Goal: Task Accomplishment & Management: Use online tool/utility

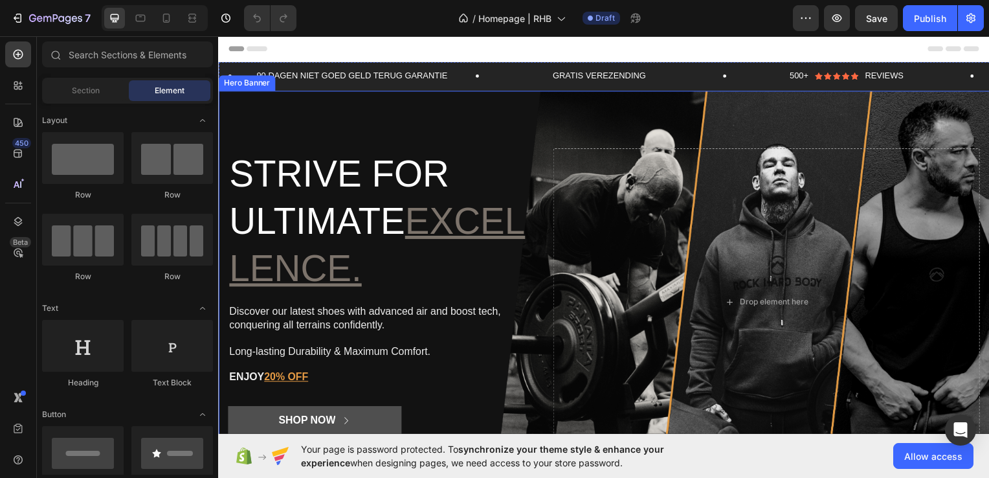
click at [536, 137] on div "Strive for ultimate excellence. Heading Discover our latest shoes with advanced…" at bounding box center [606, 304] width 777 height 352
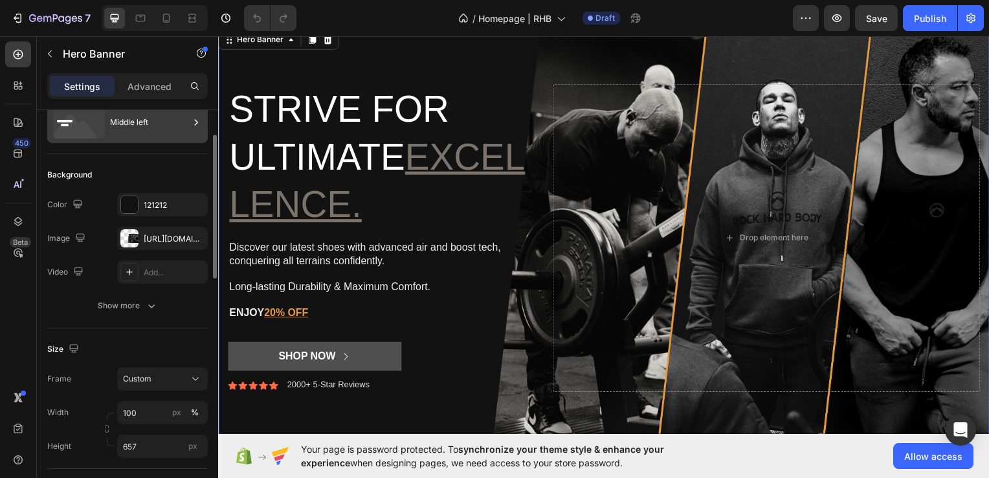
scroll to position [58, 0]
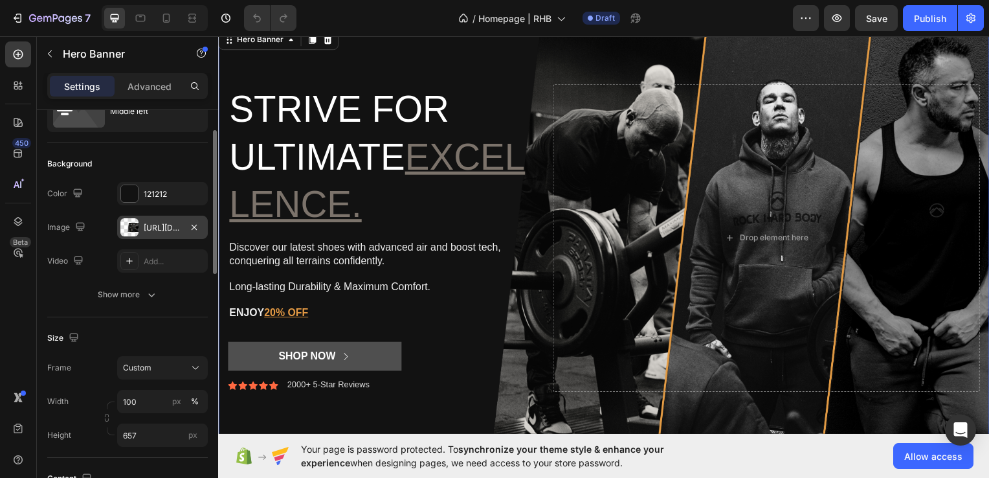
click at [148, 234] on div "[URL][DOMAIN_NAME]" at bounding box center [162, 227] width 91 height 23
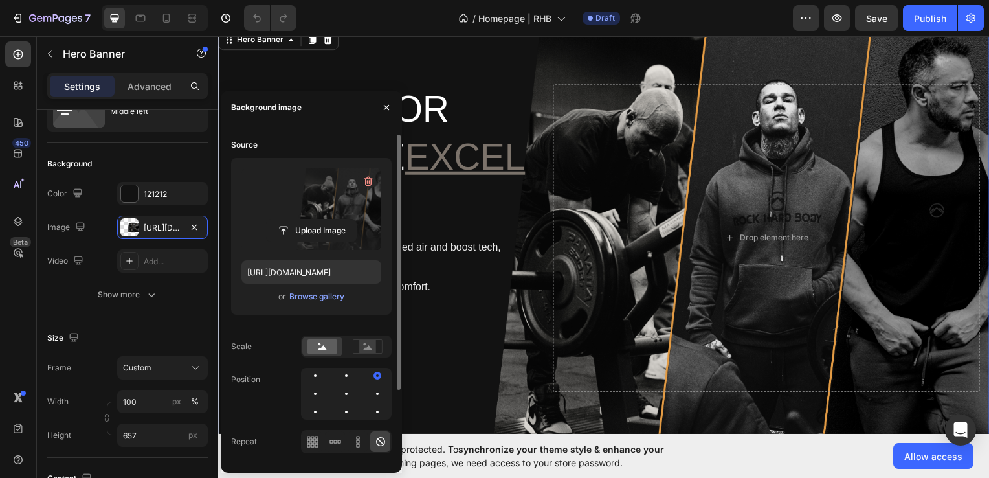
click at [332, 199] on label at bounding box center [311, 209] width 140 height 82
click at [332, 219] on input "file" at bounding box center [311, 230] width 89 height 22
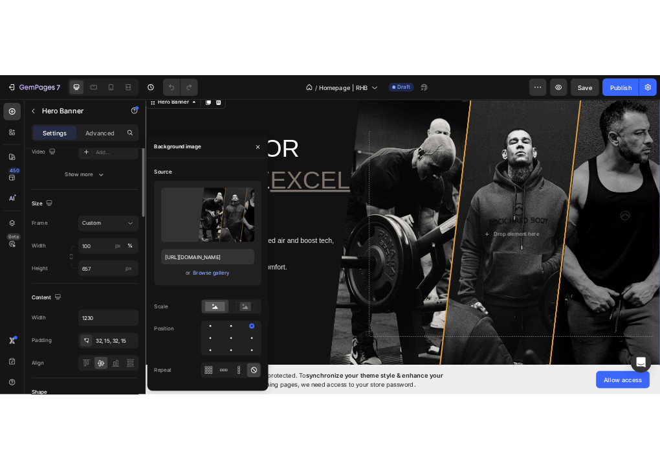
scroll to position [0, 0]
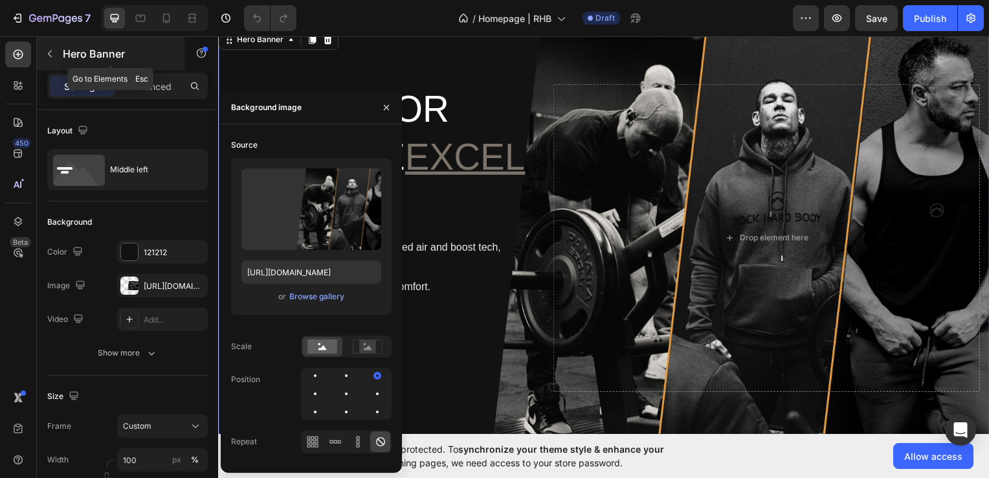
click at [53, 54] on icon "button" at bounding box center [50, 54] width 10 height 10
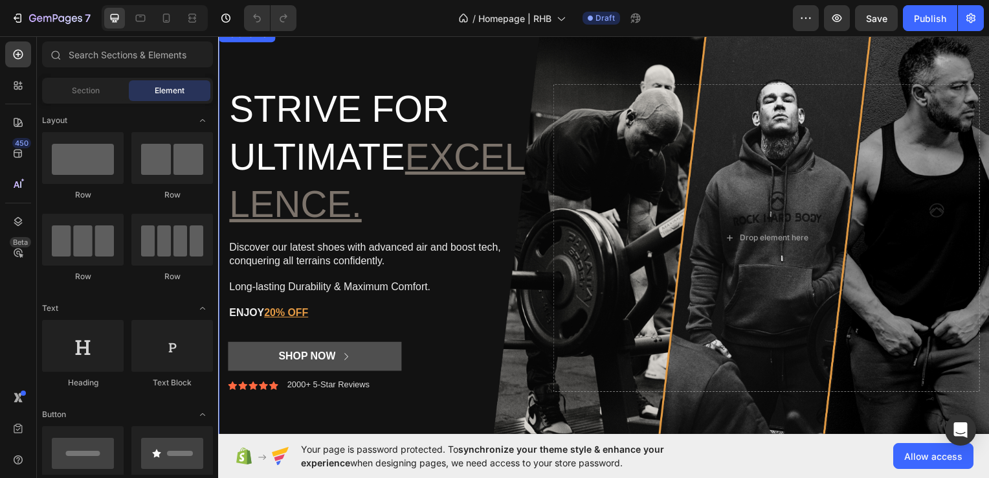
click at [498, 334] on div "Strive for ultimate excellence. Heading Discover our latest shoes with advanced…" at bounding box center [381, 239] width 307 height 310
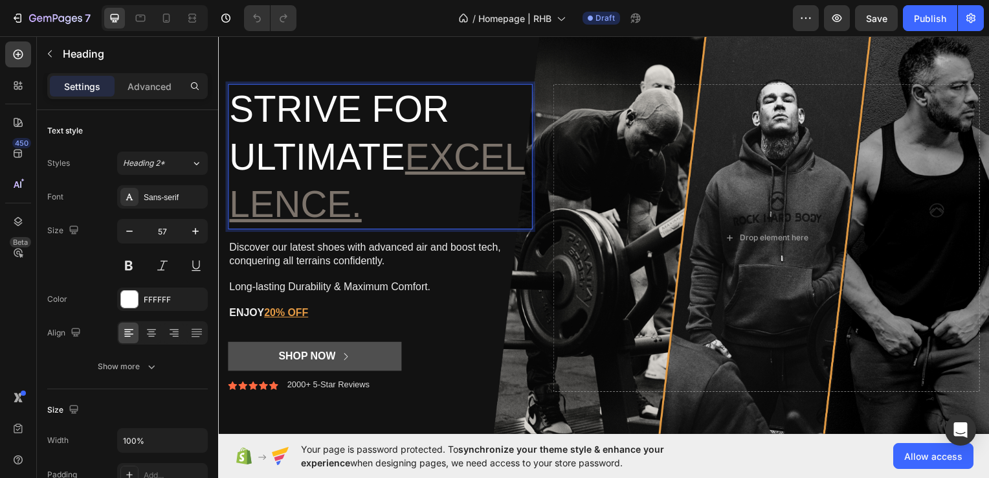
click at [284, 205] on u "excellence." at bounding box center [378, 181] width 298 height 89
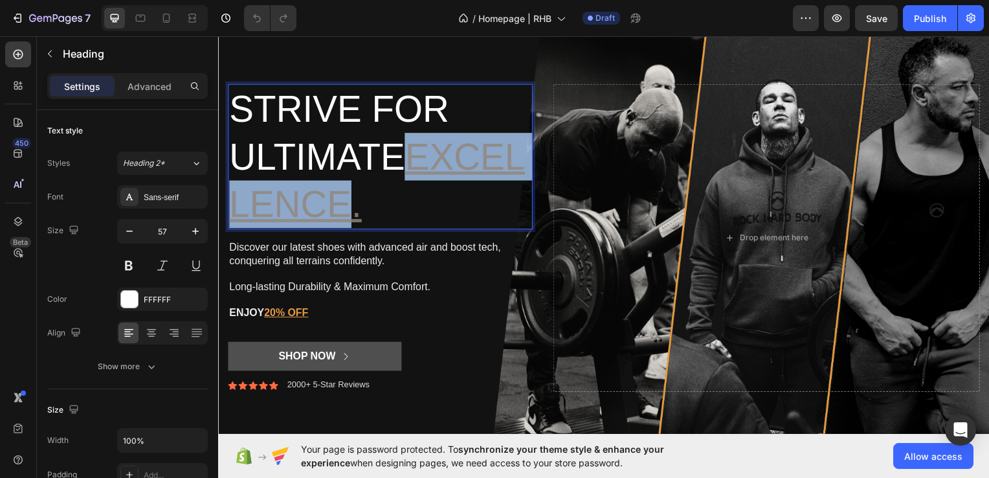
drag, startPoint x: 421, startPoint y: 322, endPoint x: 284, endPoint y: 205, distance: 180.5
click at [284, 205] on u "excellence." at bounding box center [378, 181] width 298 height 89
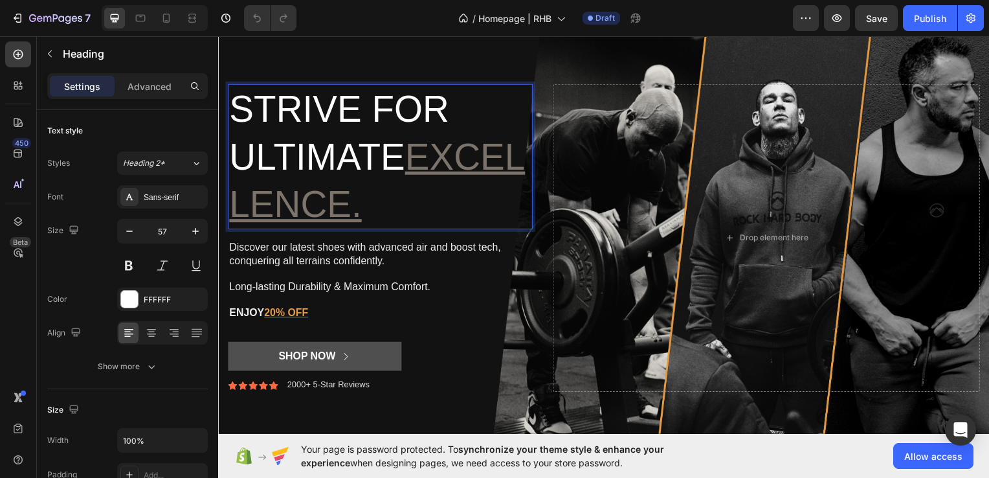
click at [492, 210] on p "Strive for ultimate excellence." at bounding box center [381, 157] width 304 height 144
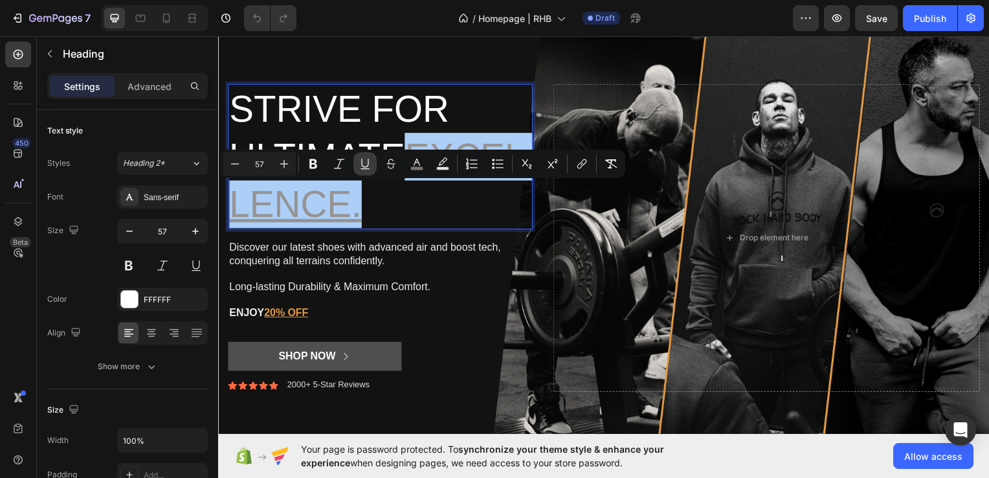
click at [366, 168] on icon "Editor contextual toolbar" at bounding box center [365, 168] width 9 height 1
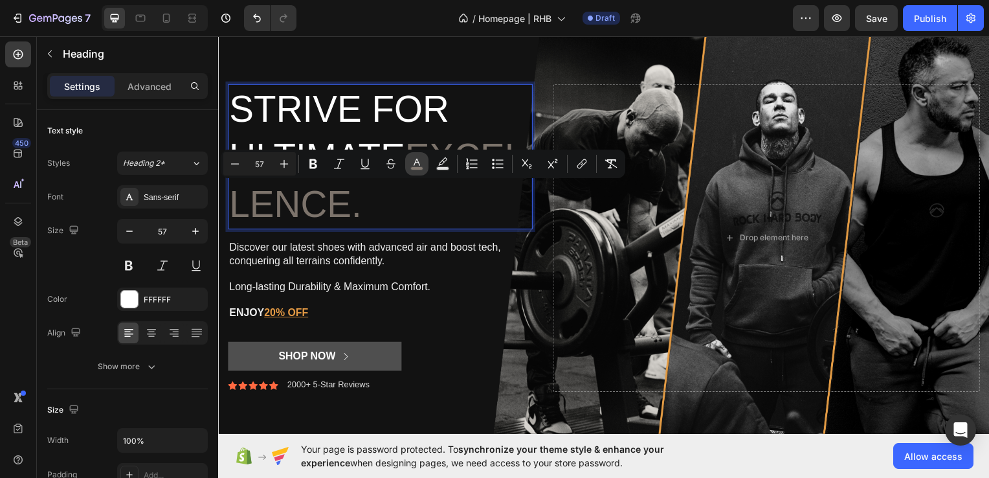
click at [413, 164] on icon "Editor contextual toolbar" at bounding box center [416, 163] width 13 height 13
type input "91877D"
type input "83"
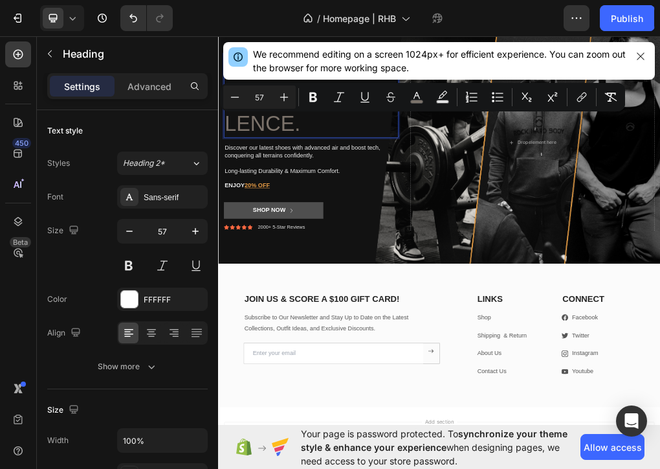
click at [390, 202] on span "excellence." at bounding box center [378, 172] width 298 height 89
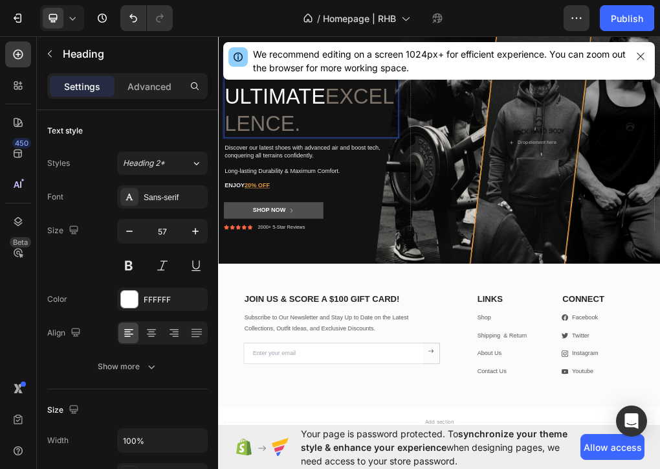
click at [473, 199] on span "excellence." at bounding box center [378, 172] width 298 height 89
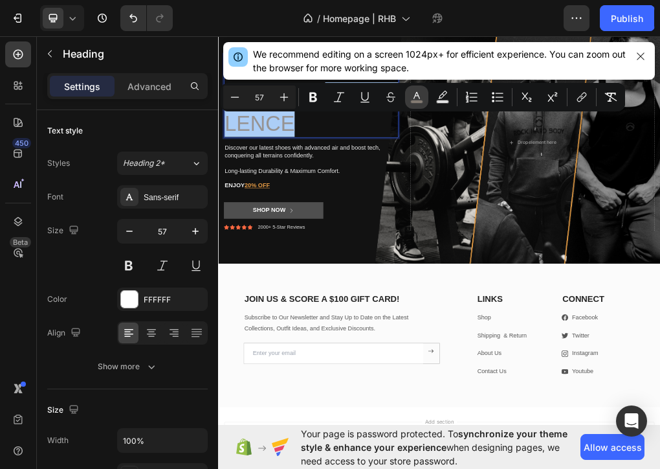
click at [422, 95] on icon "Editor contextual toolbar" at bounding box center [416, 97] width 13 height 13
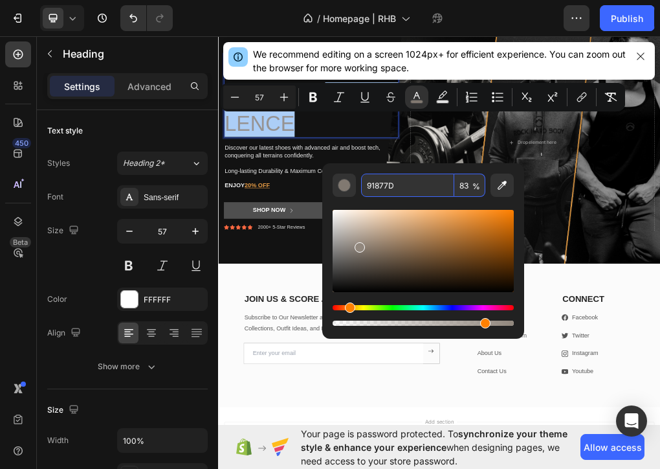
click at [419, 191] on input "91877D" at bounding box center [407, 185] width 93 height 23
type input "44BB44"
type input "100"
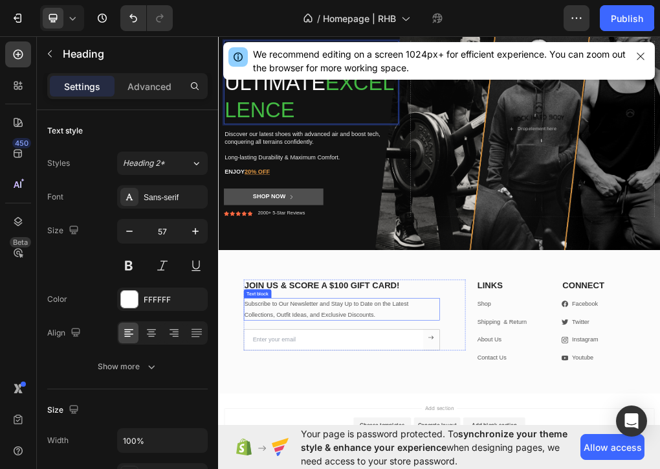
scroll to position [65, 0]
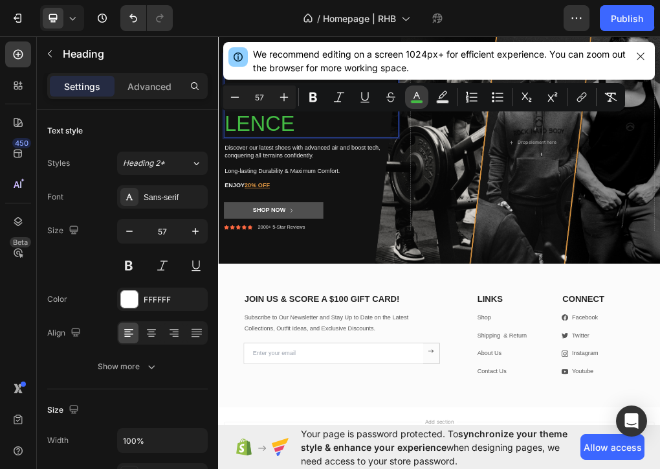
click at [417, 102] on rect "Editor contextual toolbar" at bounding box center [417, 101] width 12 height 3
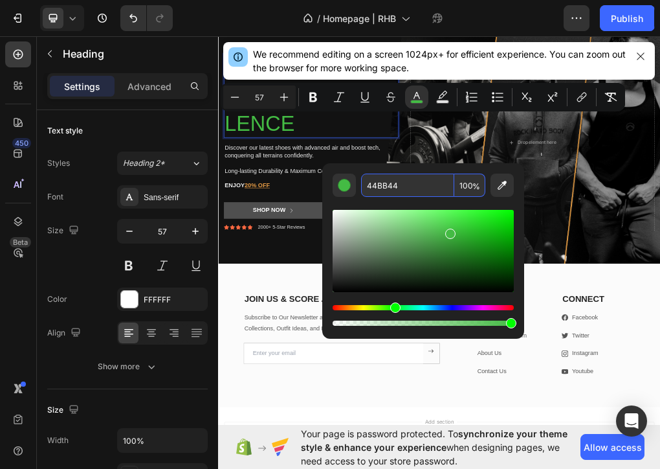
click at [404, 184] on input "44BB44" at bounding box center [407, 185] width 93 height 23
click at [502, 188] on icon "Editor contextual toolbar" at bounding box center [502, 185] width 13 height 13
type input "4B4A45"
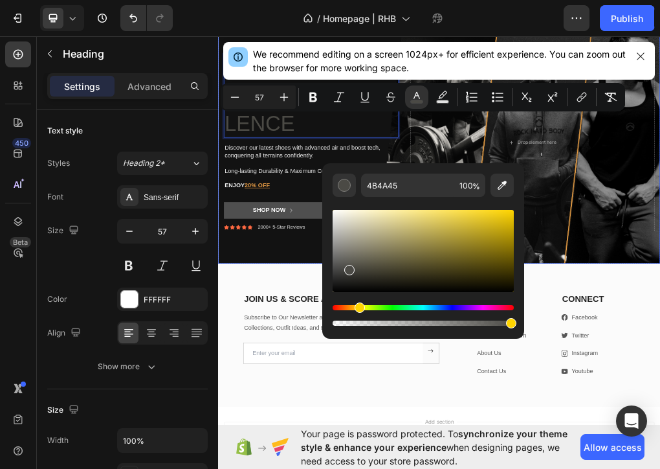
click at [354, 431] on div "Background Image" at bounding box center [606, 229] width 777 height 425
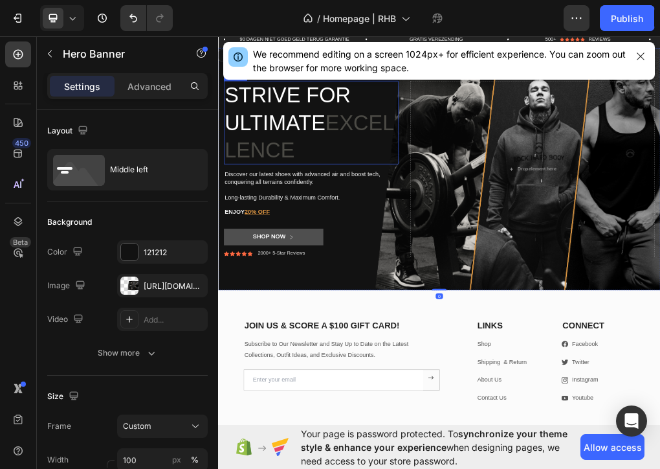
scroll to position [0, 0]
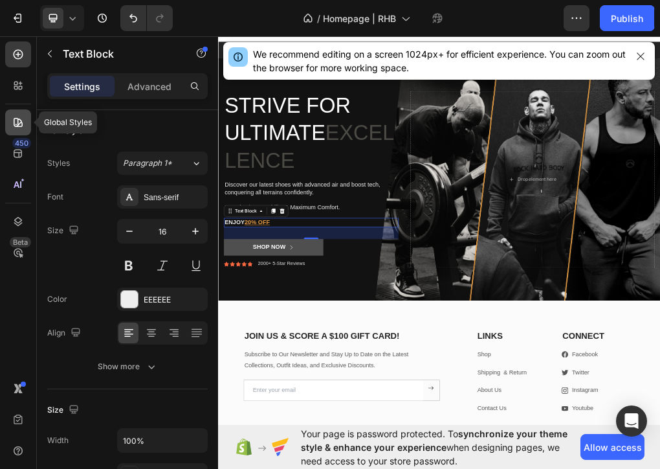
click at [13, 122] on icon at bounding box center [18, 122] width 13 height 13
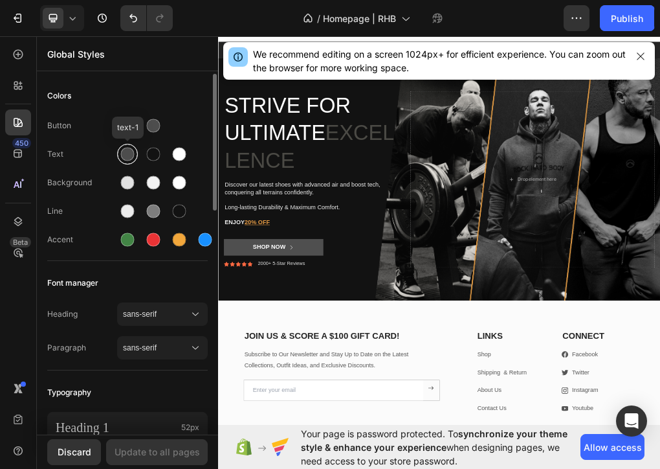
click at [129, 153] on div at bounding box center [128, 155] width 14 height 14
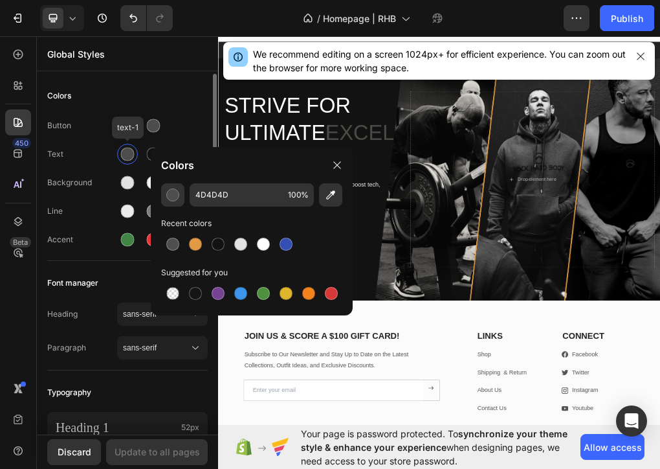
drag, startPoint x: 129, startPoint y: 153, endPoint x: 84, endPoint y: 148, distance: 45.6
click at [84, 148] on div "Text text-1" at bounding box center [127, 154] width 161 height 21
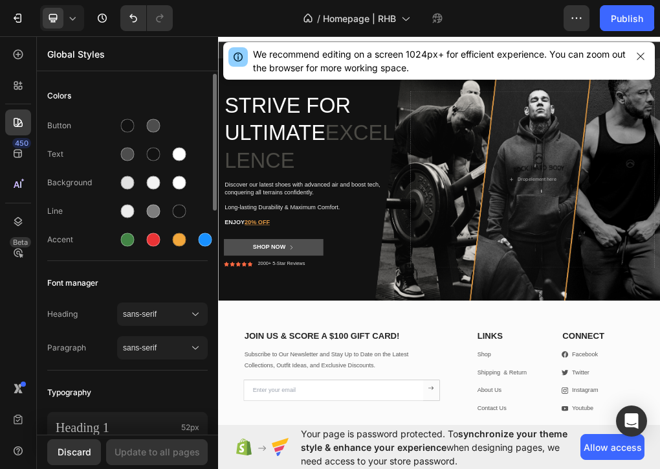
click at [84, 148] on div "Text" at bounding box center [82, 154] width 70 height 12
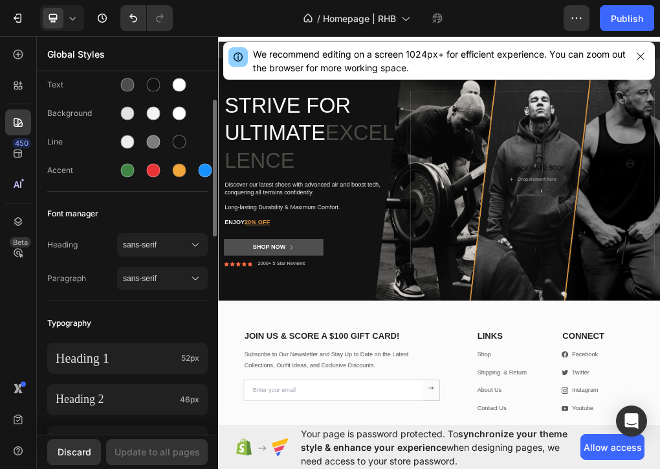
scroll to position [70, 0]
click at [174, 240] on span "sans-serif" at bounding box center [156, 244] width 66 height 12
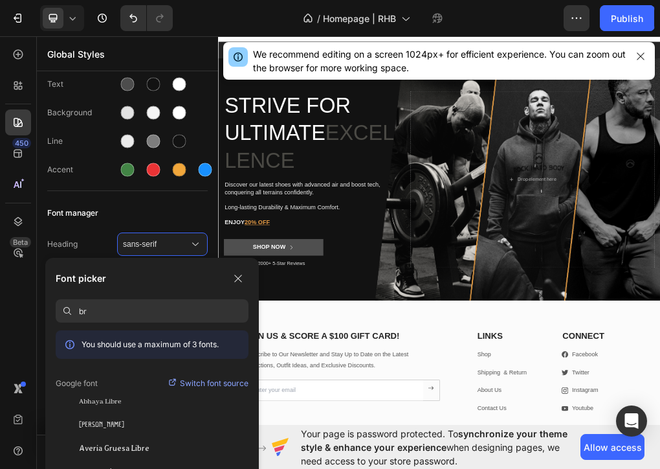
type input "b"
click at [127, 322] on input at bounding box center [164, 310] width 170 height 23
type input "breul grotesk"
click at [226, 278] on div "Font picker" at bounding box center [152, 278] width 193 height 21
click at [237, 278] on icon "button" at bounding box center [237, 278] width 7 height 7
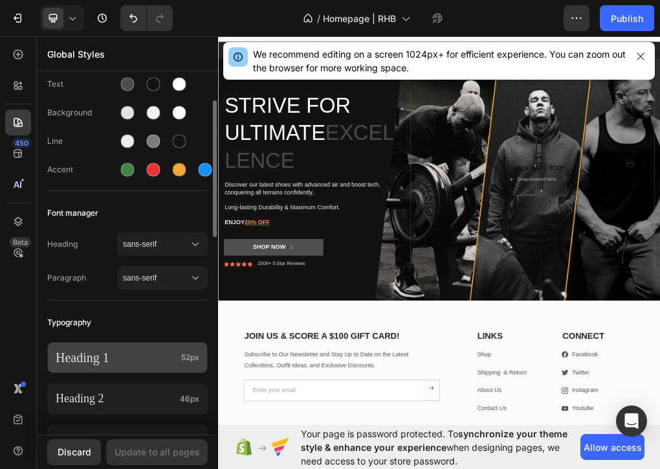
click at [135, 355] on p "Heading 1" at bounding box center [116, 357] width 120 height 17
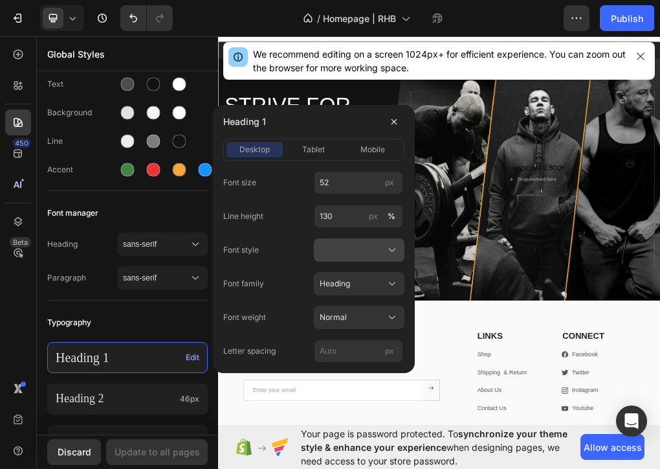
click at [347, 243] on div at bounding box center [359, 249] width 79 height 13
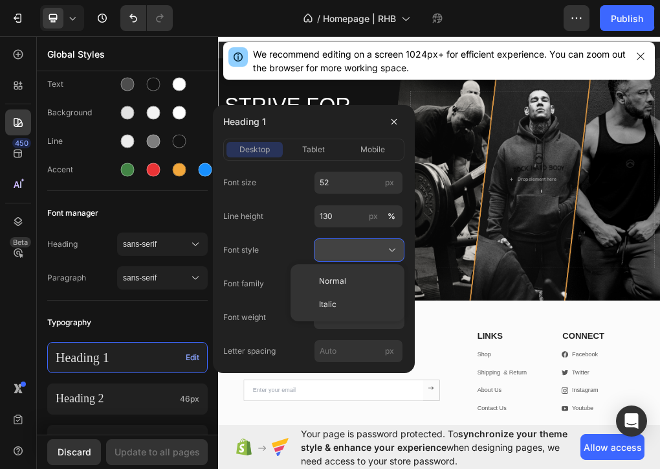
click at [347, 243] on div at bounding box center [359, 249] width 79 height 13
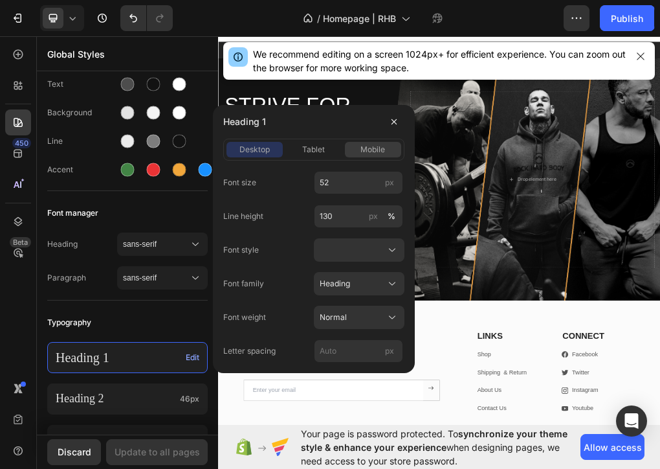
drag, startPoint x: 305, startPoint y: 147, endPoint x: 359, endPoint y: 147, distance: 53.7
click at [359, 147] on div "desktop tablet mobile" at bounding box center [313, 150] width 181 height 22
click at [359, 147] on div "mobile" at bounding box center [373, 150] width 56 height 12
click at [244, 144] on span "desktop" at bounding box center [255, 150] width 30 height 12
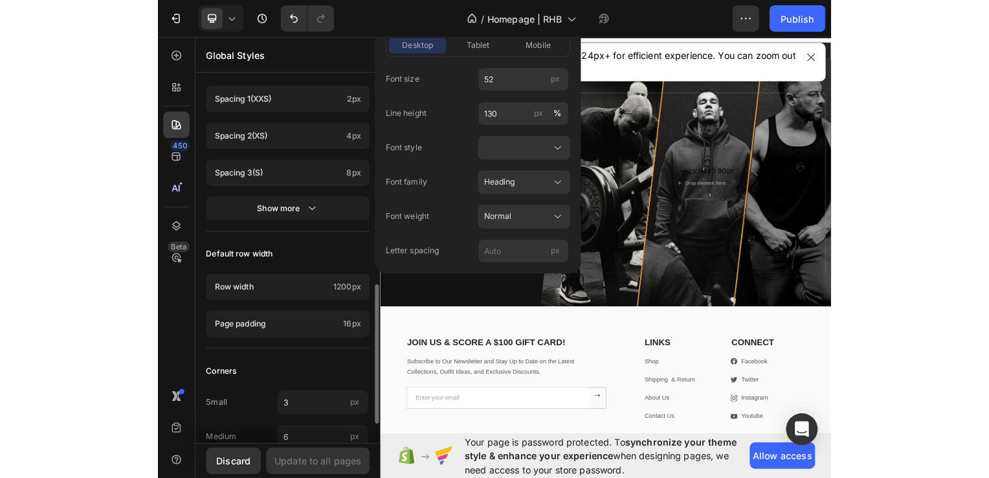
scroll to position [587, 0]
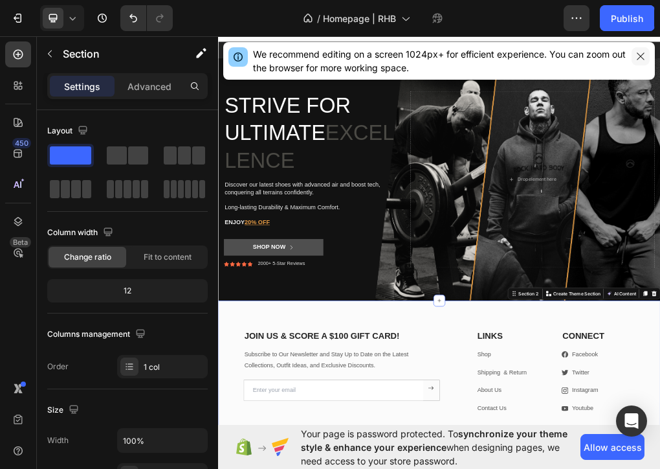
click at [646, 56] on icon "button" at bounding box center [641, 56] width 10 height 10
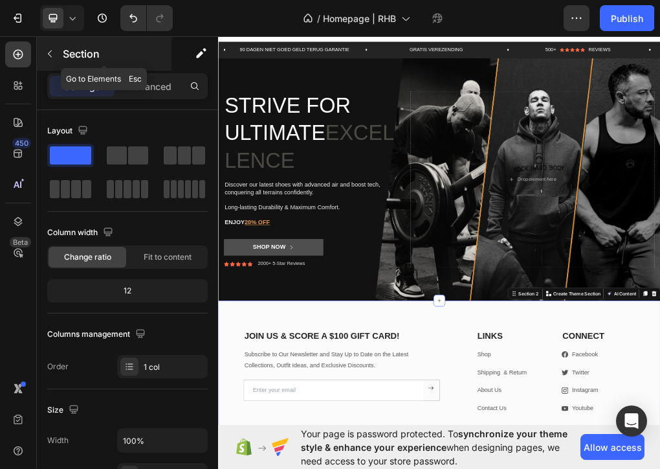
click at [49, 53] on icon "button" at bounding box center [50, 54] width 10 height 10
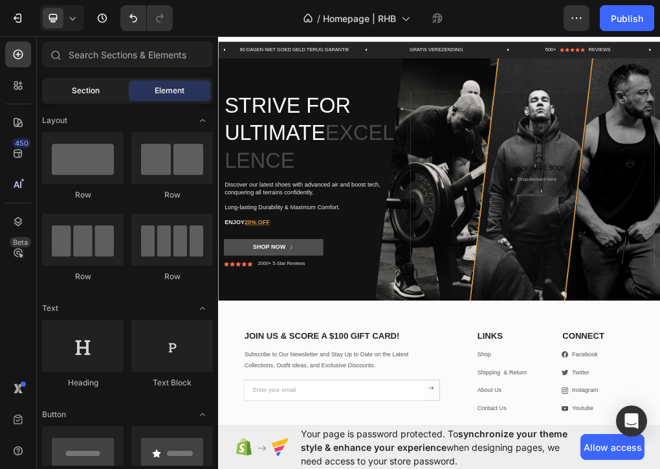
click at [87, 93] on span "Section" at bounding box center [86, 91] width 28 height 12
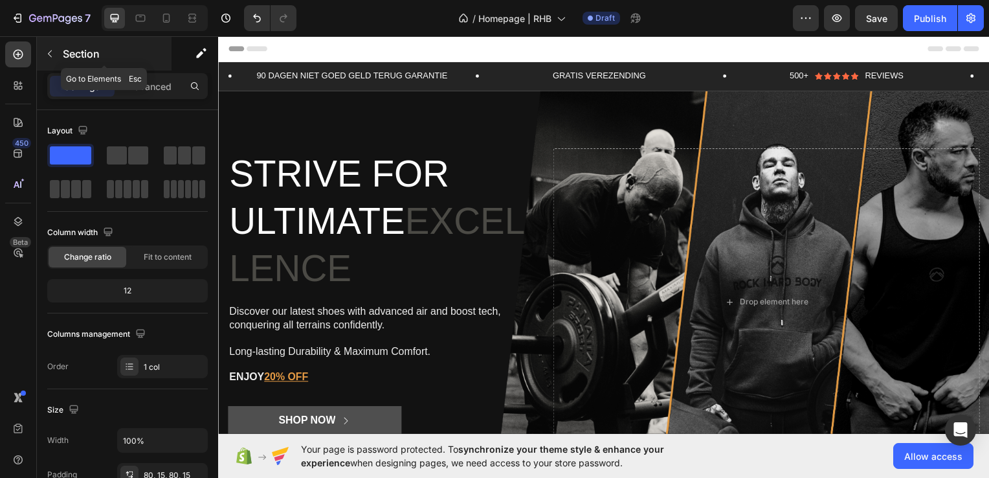
click at [47, 52] on icon "button" at bounding box center [50, 54] width 10 height 10
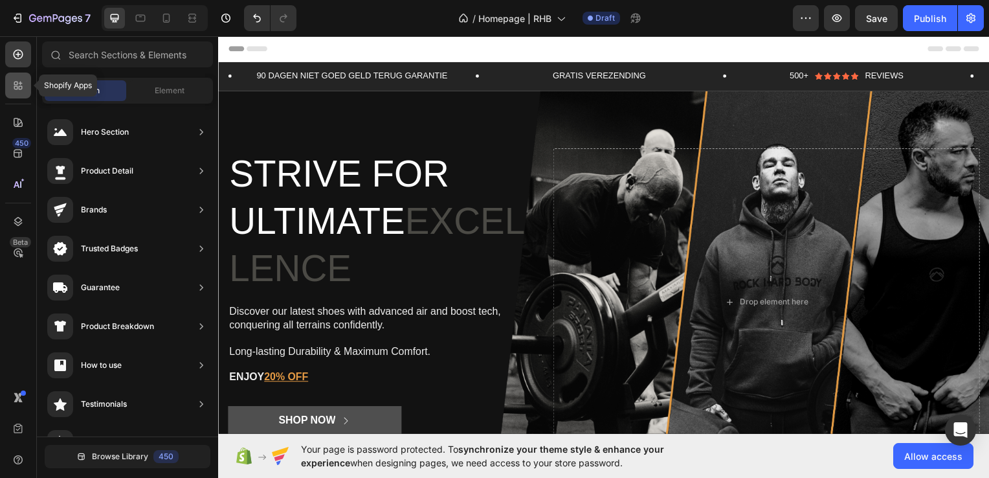
click at [17, 90] on icon at bounding box center [18, 85] width 13 height 13
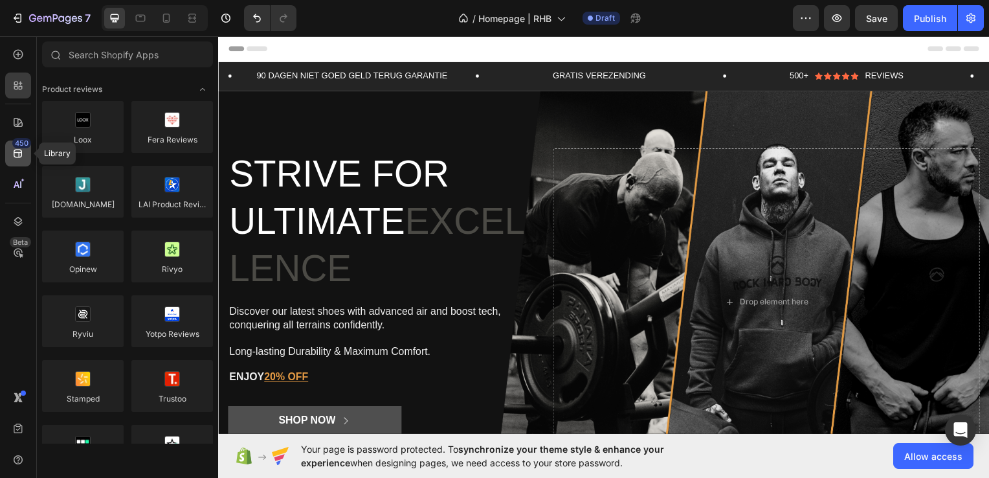
click at [26, 163] on div "450" at bounding box center [18, 153] width 26 height 26
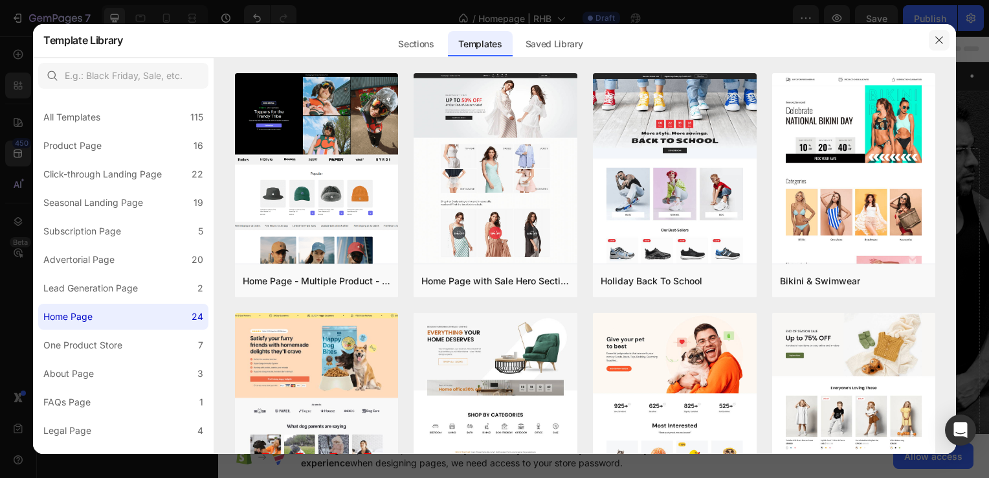
click at [935, 43] on icon "button" at bounding box center [939, 40] width 10 height 10
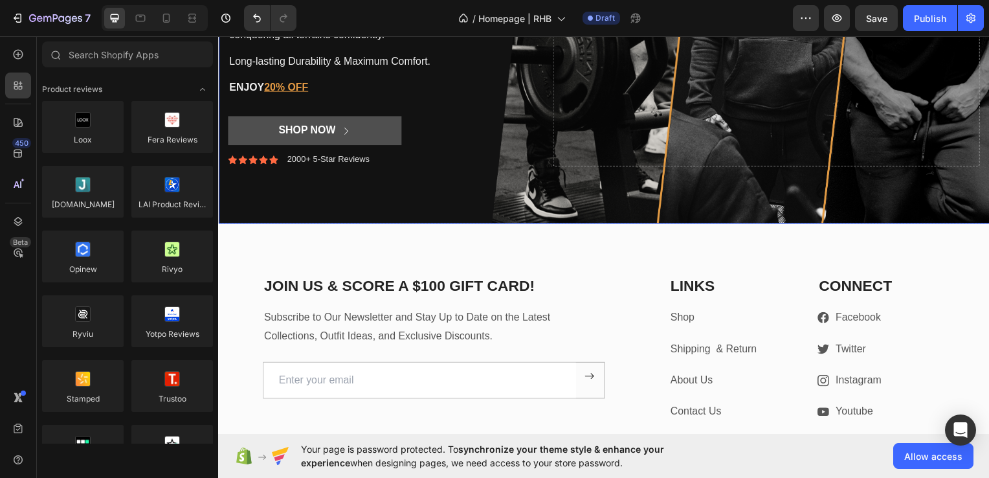
scroll to position [291, 0]
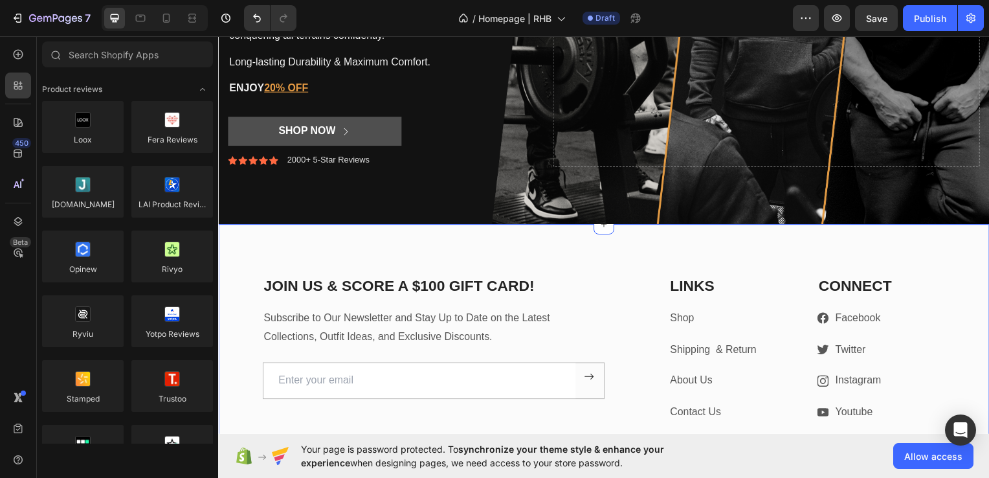
click at [579, 231] on div "JOIN US & SCORE A $100 GIFT CARD! Heading Subscribe to Our Newsletter and Stay …" at bounding box center [606, 351] width 777 height 252
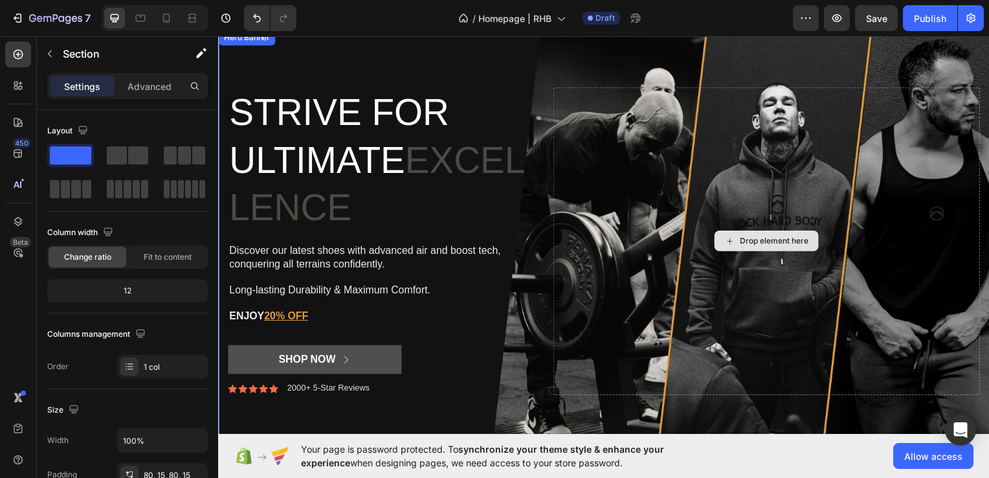
scroll to position [0, 0]
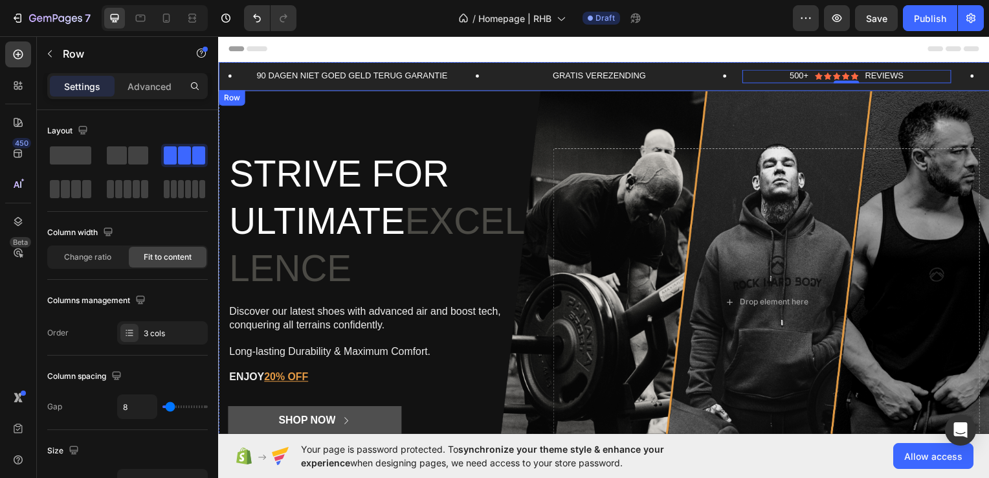
click at [365, 87] on div "90 DAGEN NIET GOED GELD TERUG GARANTIE Text Block Row GRATIS VEREZENDING Text B…" at bounding box center [606, 76] width 777 height 29
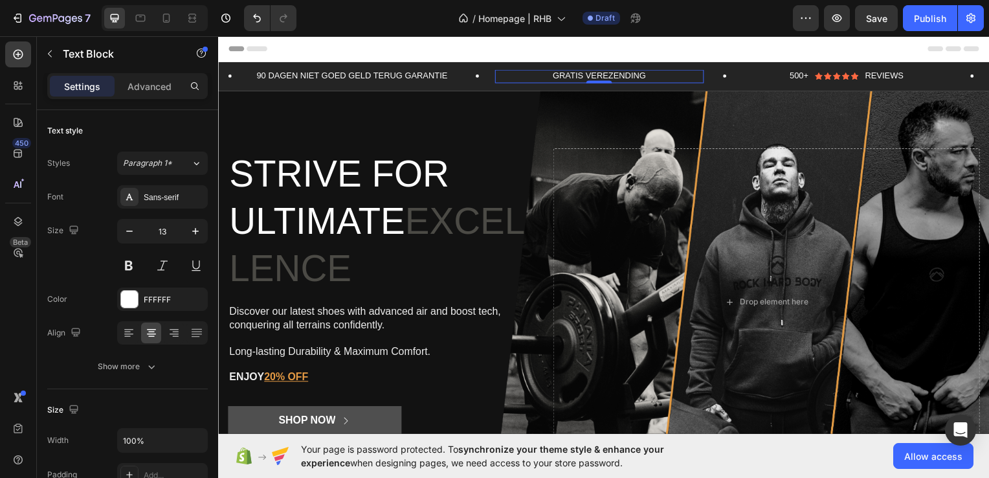
click at [608, 74] on p "GRATIS VEREZENDING" at bounding box center [602, 76] width 208 height 11
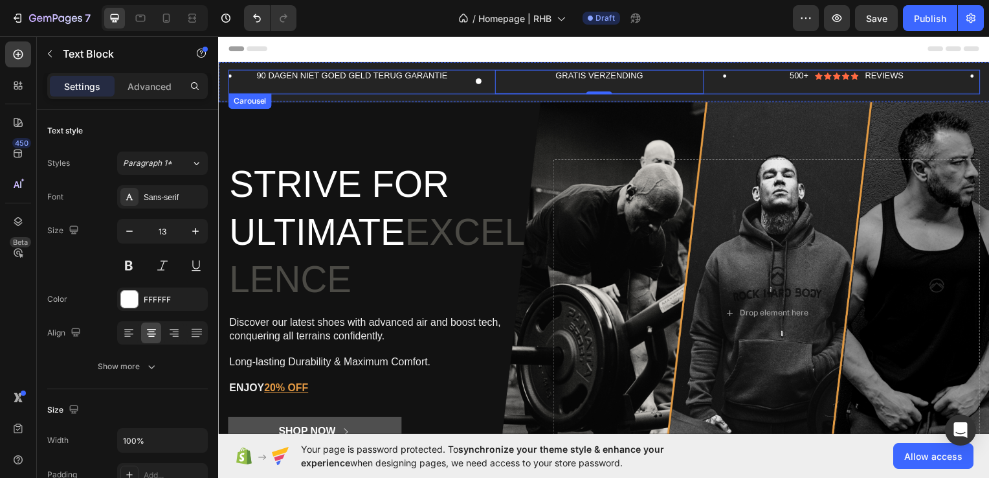
click at [932, 87] on div "500+ Text Block Icon Icon Icon Icon Icon Icon List REVIEWS Text Block Row Row" at bounding box center [850, 82] width 249 height 25
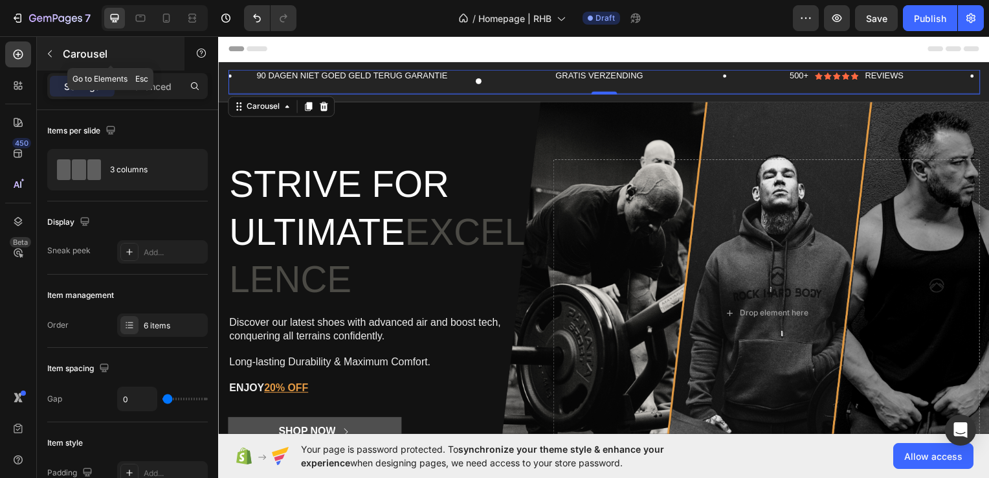
click at [56, 54] on button "button" at bounding box center [49, 53] width 21 height 21
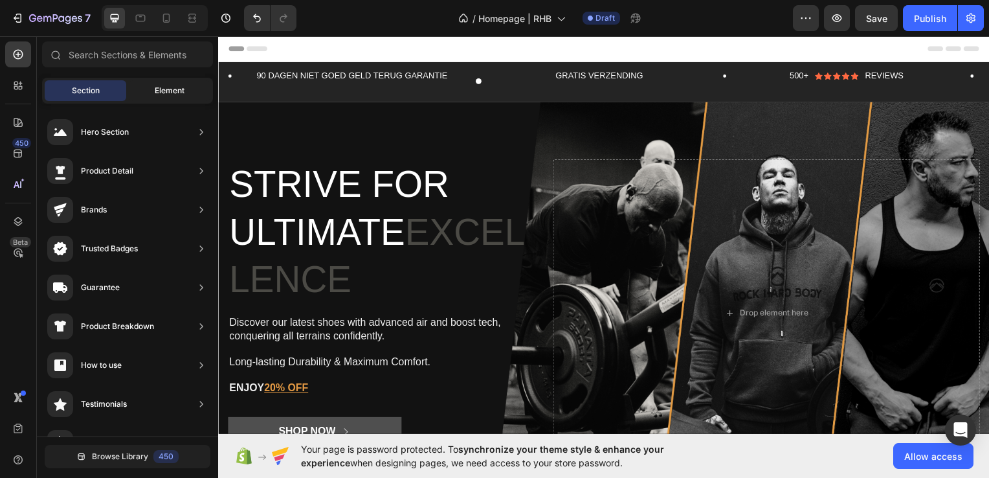
click at [176, 91] on span "Element" at bounding box center [170, 91] width 30 height 12
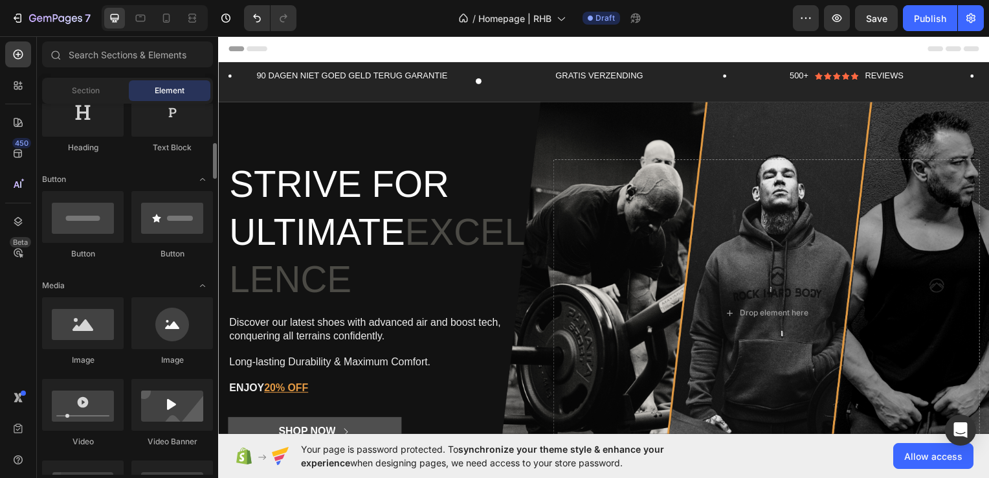
scroll to position [267, 0]
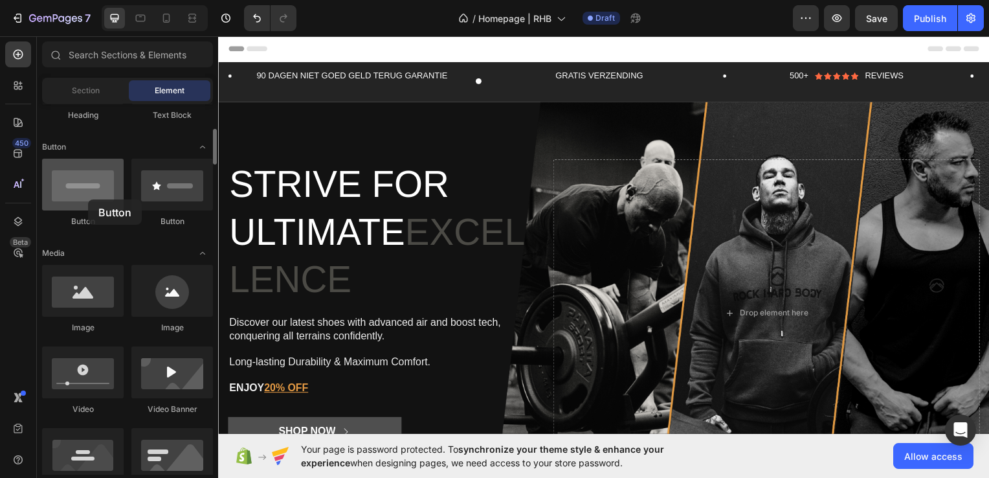
click at [88, 199] on div at bounding box center [83, 185] width 82 height 52
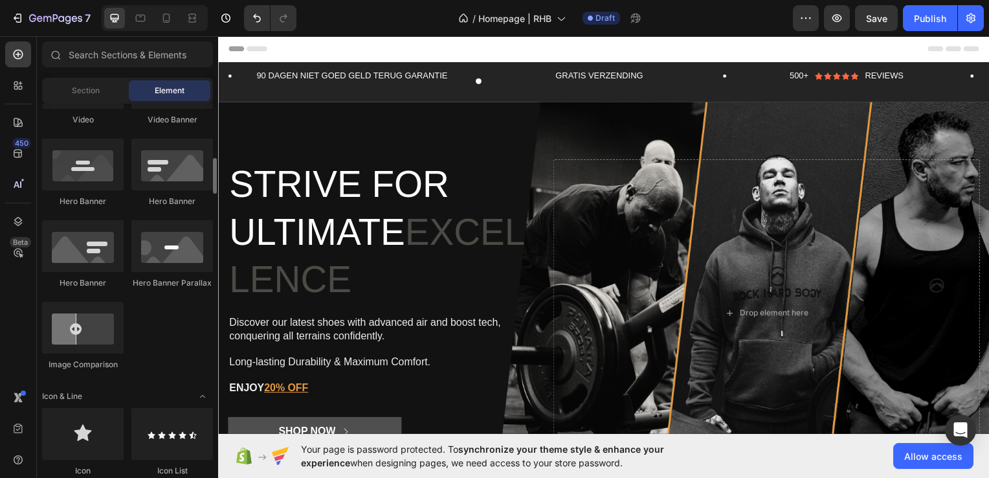
scroll to position [557, 0]
click at [100, 52] on input "text" at bounding box center [127, 54] width 171 height 26
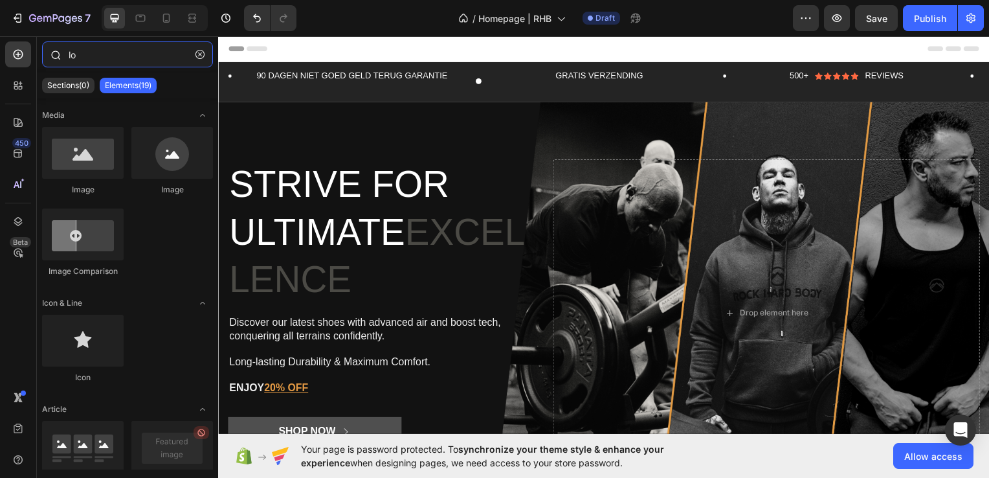
type input "l"
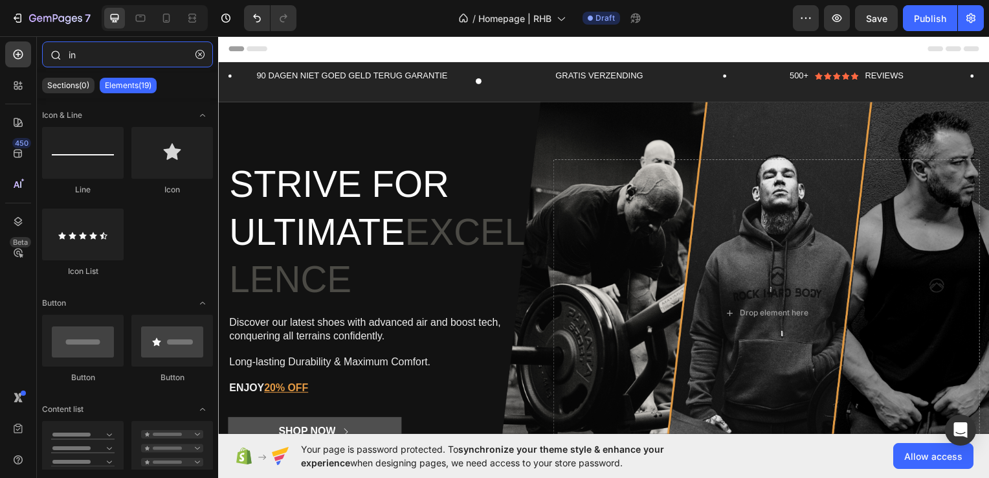
type input "i"
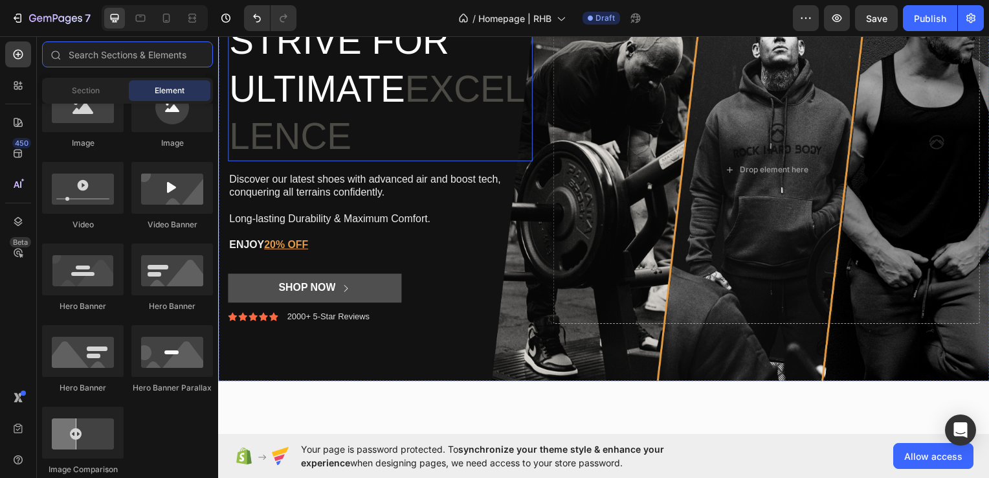
scroll to position [291, 0]
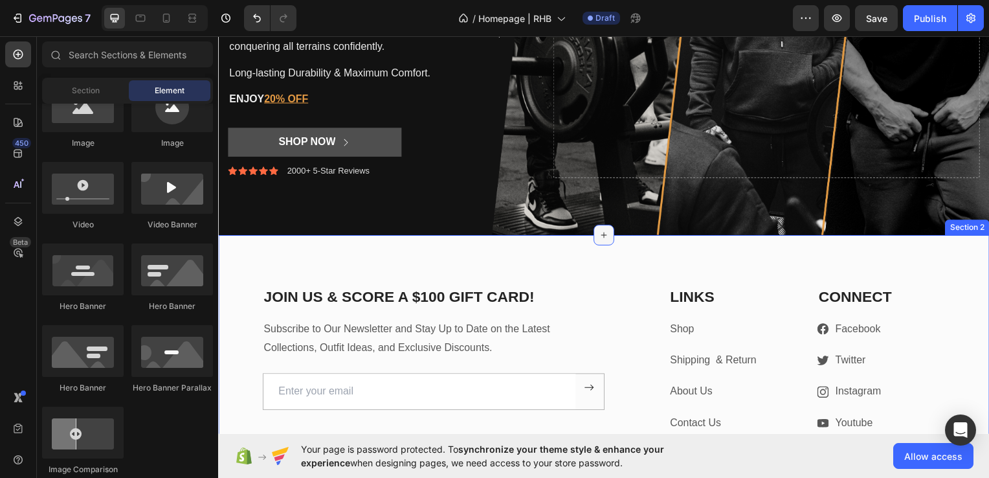
click at [598, 242] on div at bounding box center [606, 236] width 21 height 21
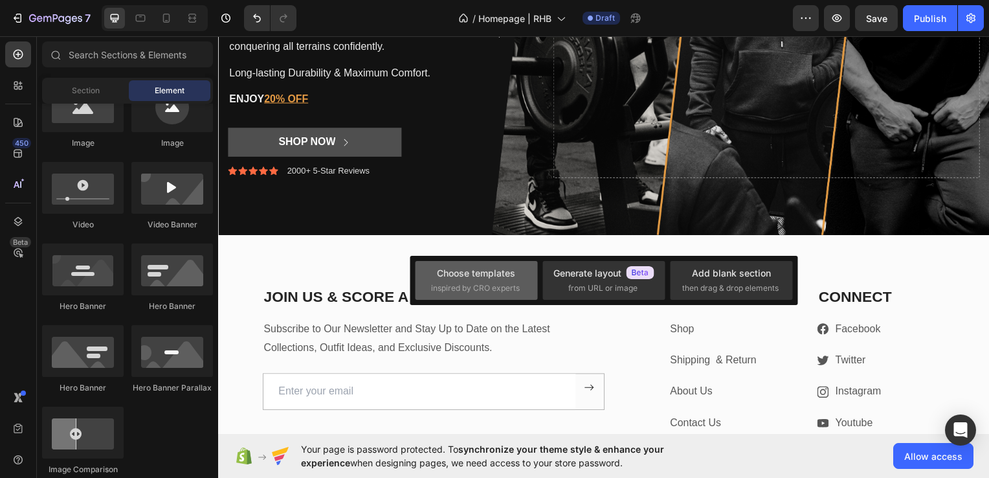
click at [477, 281] on div "Choose templates inspired by CRO experts" at bounding box center [476, 280] width 91 height 28
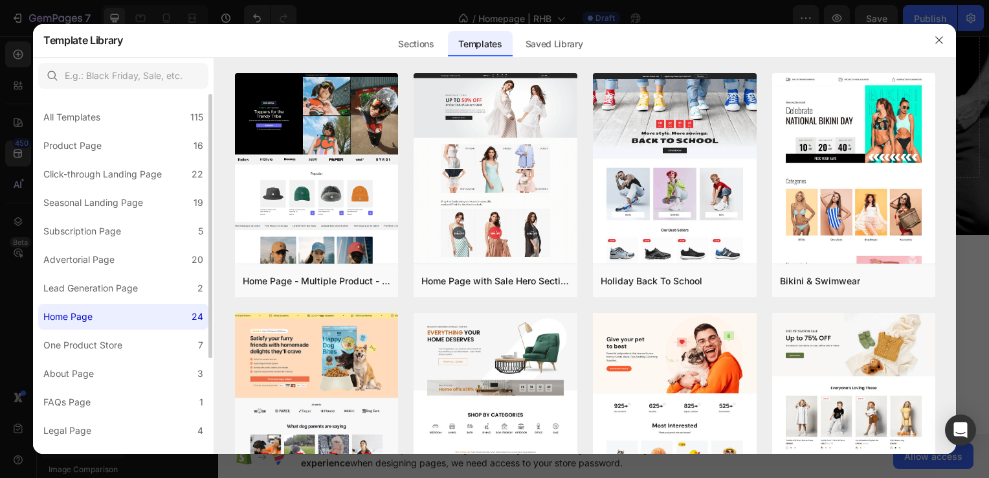
click at [111, 324] on label "Home Page 24" at bounding box center [123, 317] width 170 height 26
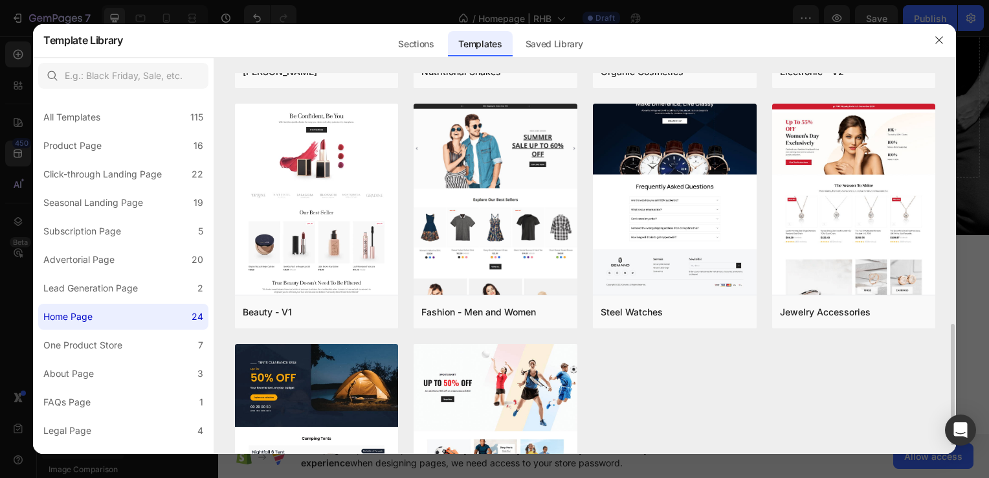
scroll to position [676, 0]
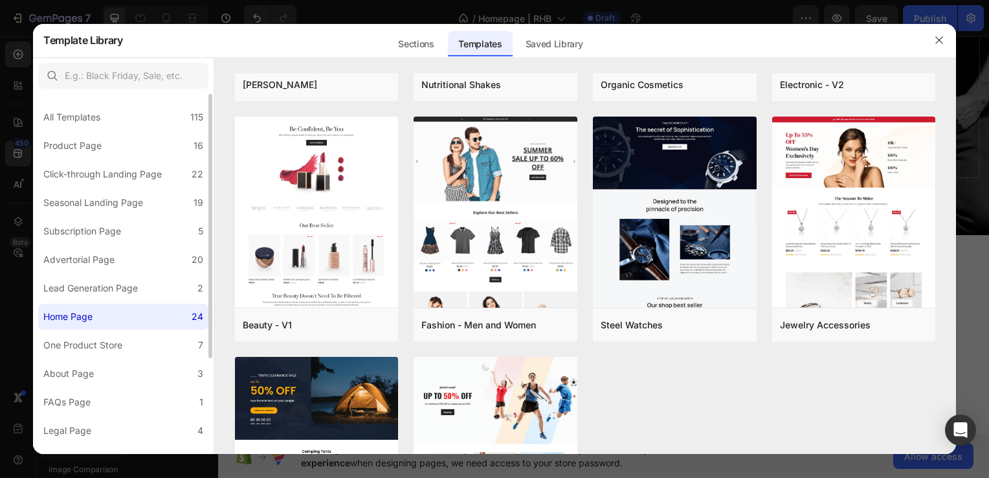
click at [122, 319] on label "Home Page 24" at bounding box center [123, 317] width 170 height 26
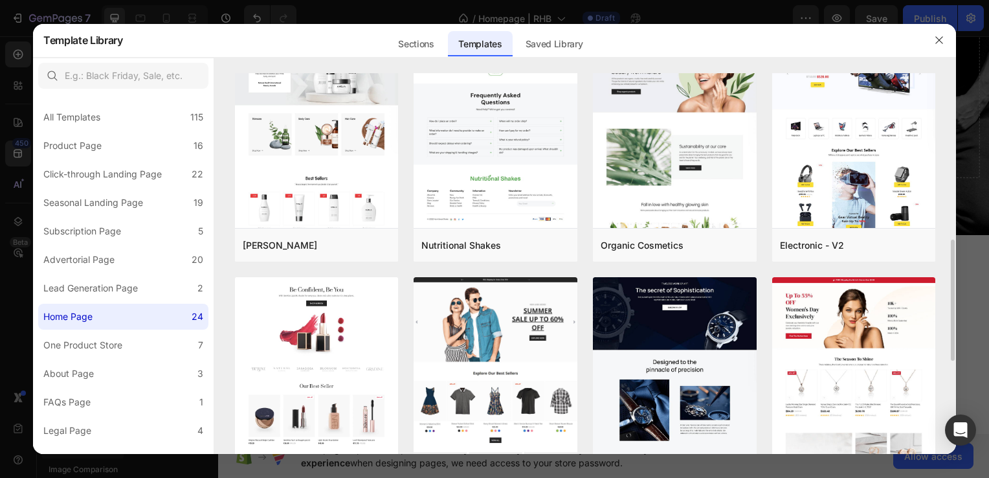
scroll to position [517, 0]
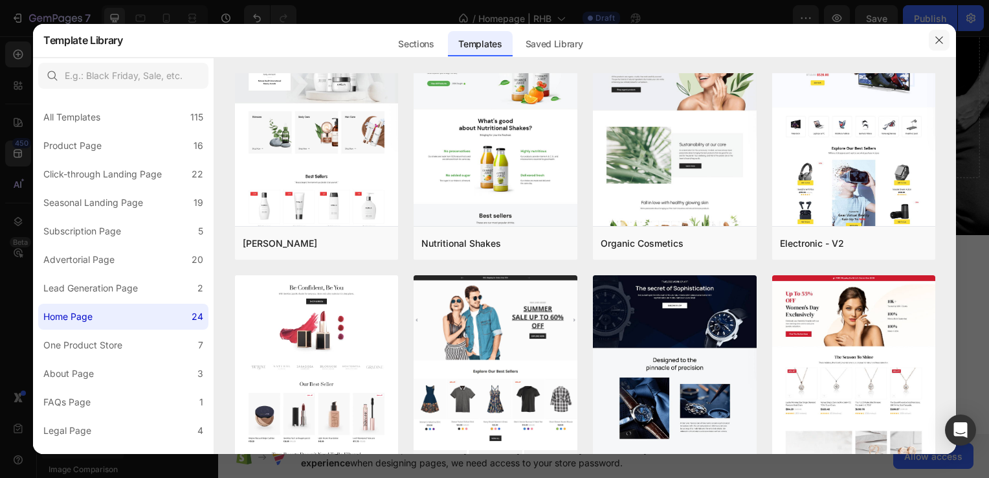
click at [943, 40] on icon "button" at bounding box center [939, 40] width 10 height 10
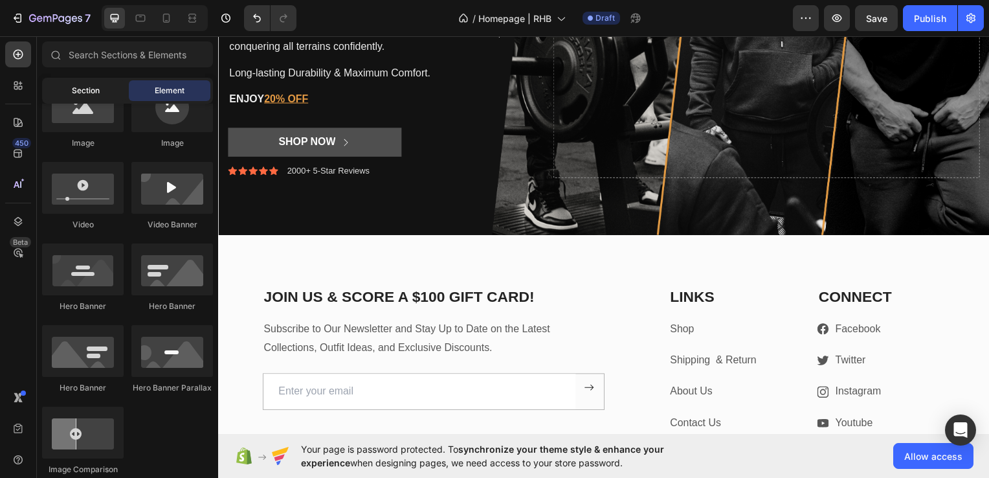
click at [101, 94] on div "Section" at bounding box center [86, 90] width 82 height 21
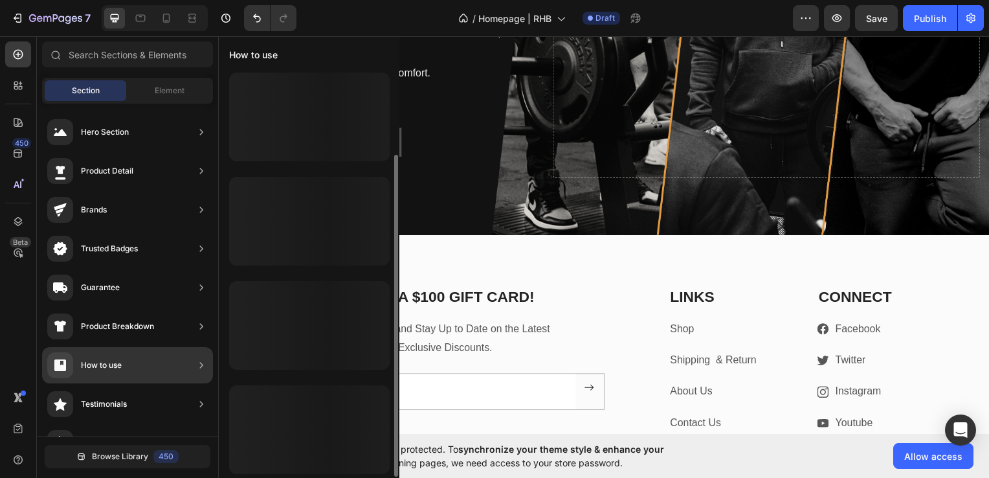
scroll to position [2, 0]
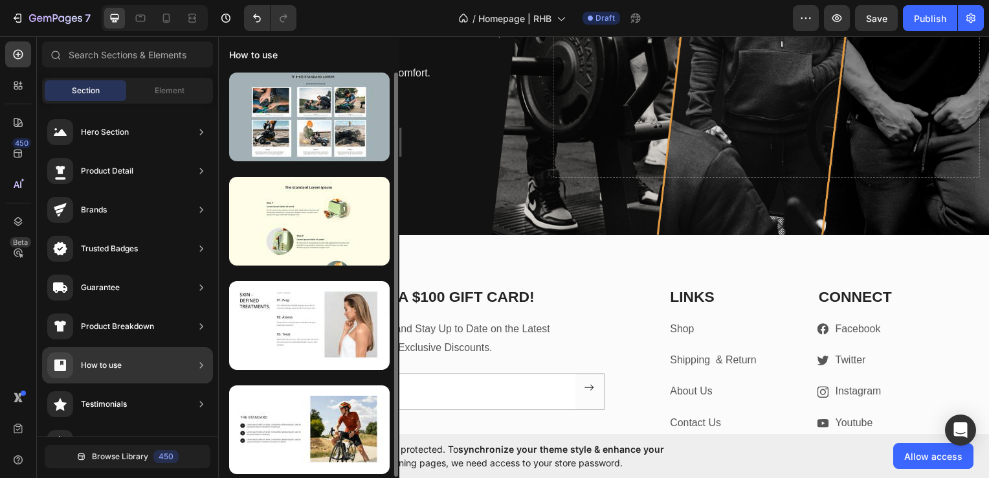
drag, startPoint x: 129, startPoint y: 357, endPoint x: 137, endPoint y: 269, distance: 88.4
click at [137, 269] on div "Hero Section Product Detail Brands Trusted Badges Guarantee Product Breakdown H…" at bounding box center [127, 479] width 181 height 751
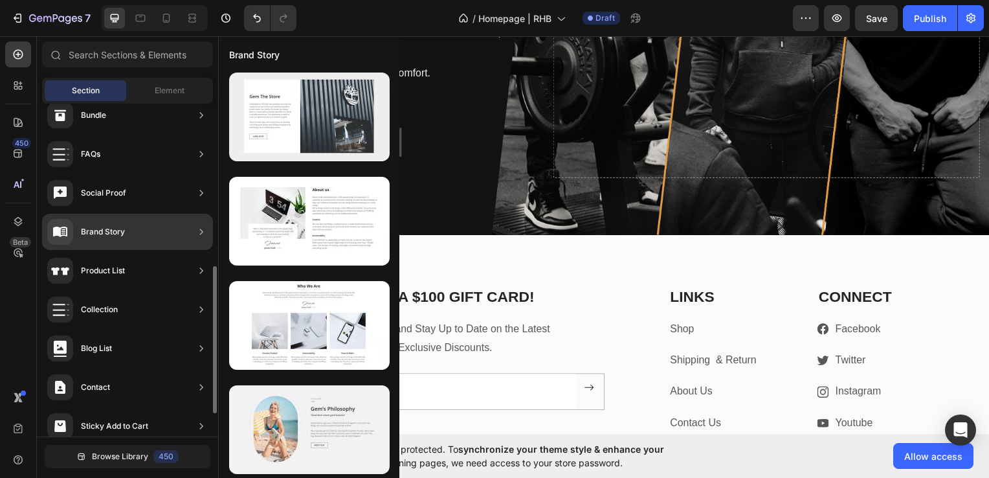
scroll to position [106, 0]
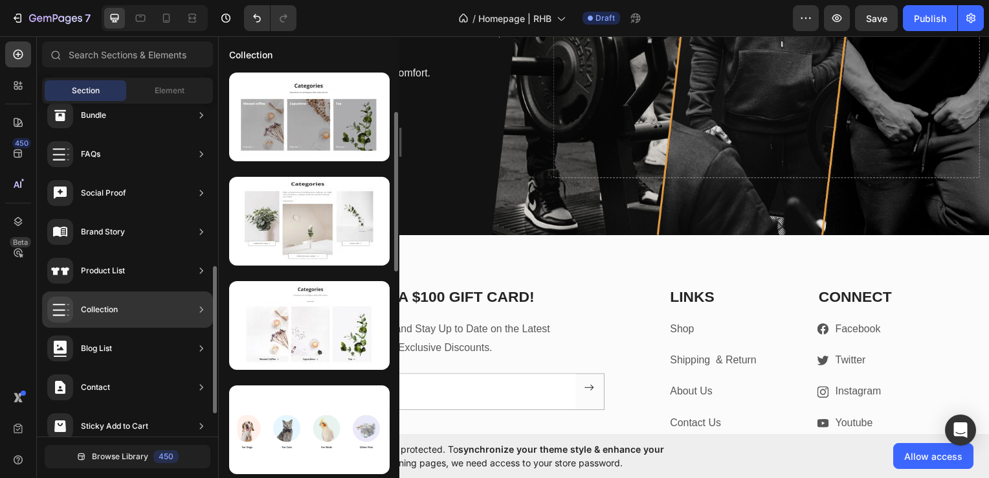
click at [143, 310] on div "Collection" at bounding box center [127, 309] width 171 height 36
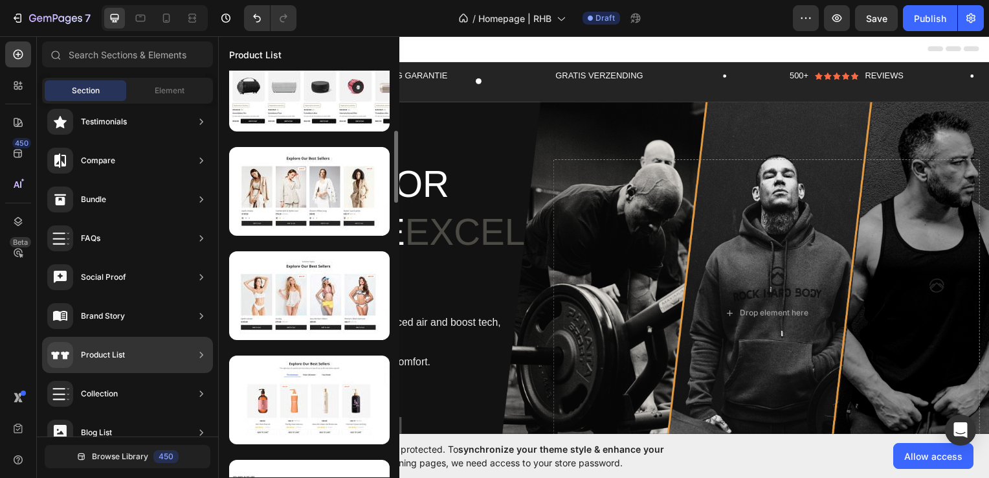
scroll to position [344, 0]
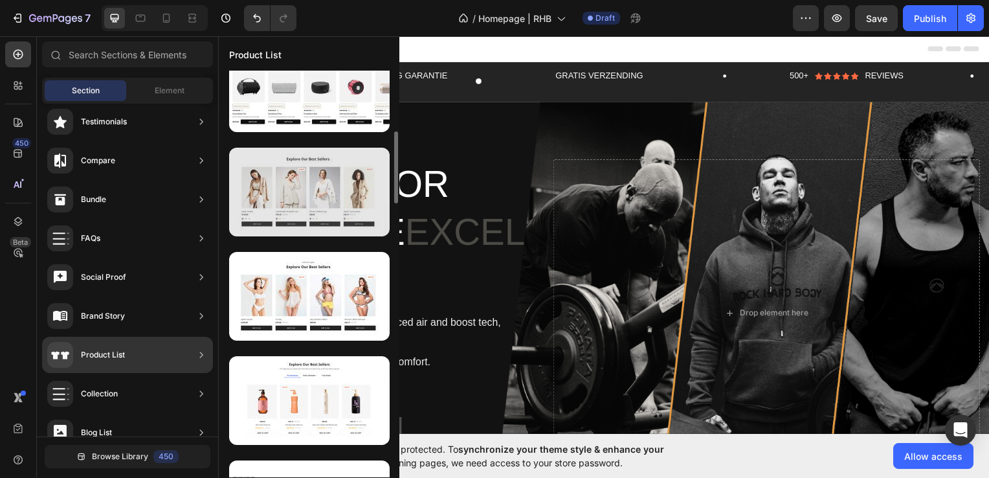
click at [298, 205] on div at bounding box center [309, 192] width 161 height 89
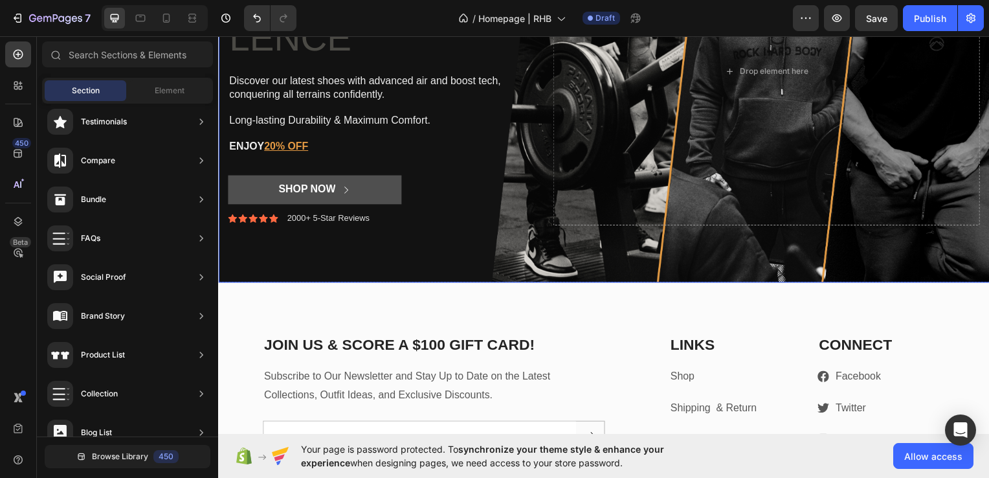
scroll to position [261, 0]
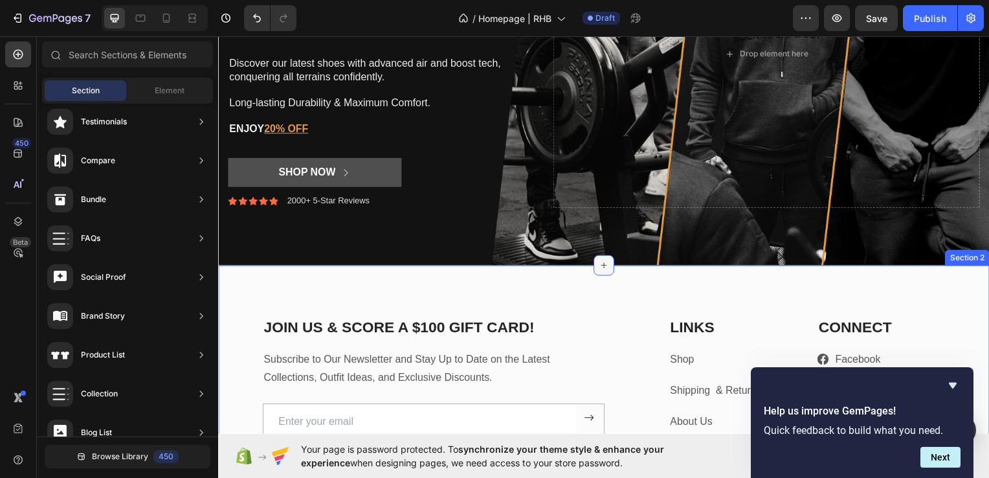
click at [605, 266] on icon at bounding box center [606, 267] width 10 height 10
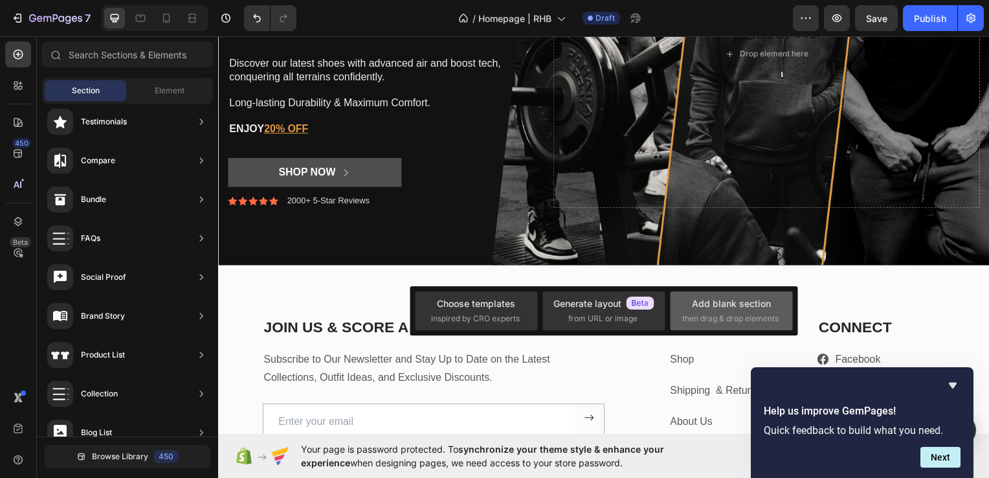
click at [735, 322] on span "then drag & drop elements" at bounding box center [730, 319] width 96 height 12
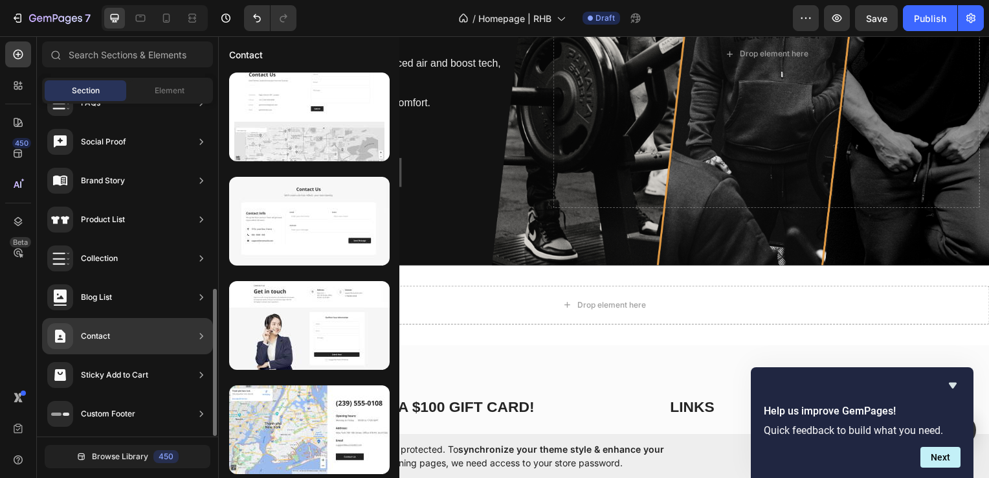
scroll to position [0, 0]
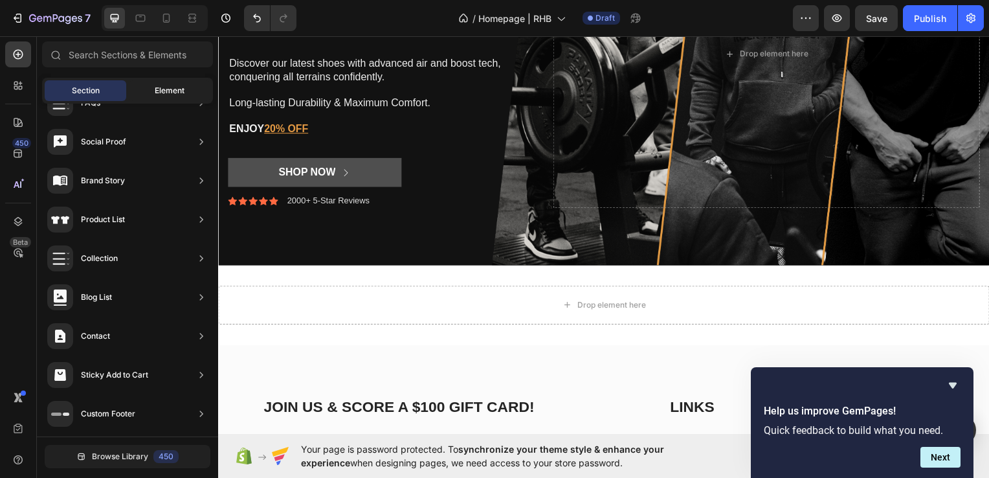
click at [168, 91] on span "Element" at bounding box center [170, 91] width 30 height 12
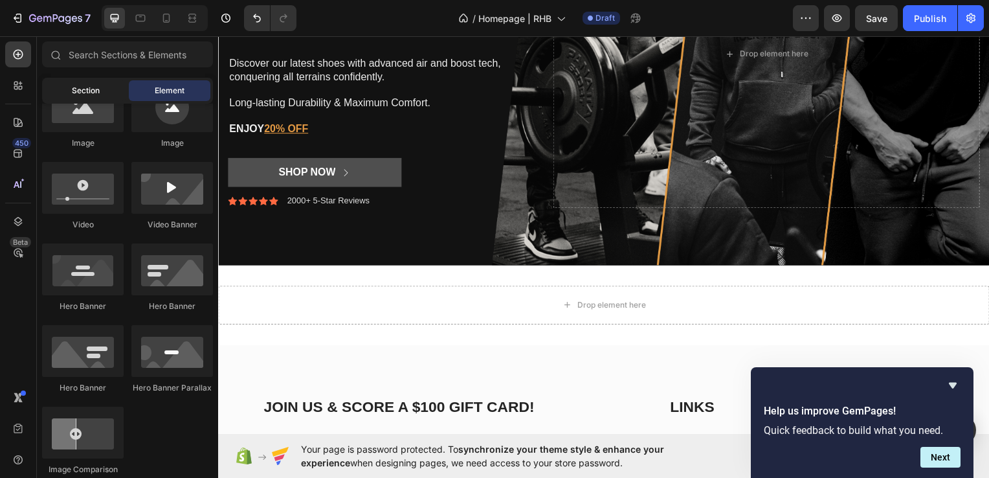
click at [89, 87] on span "Section" at bounding box center [86, 91] width 28 height 12
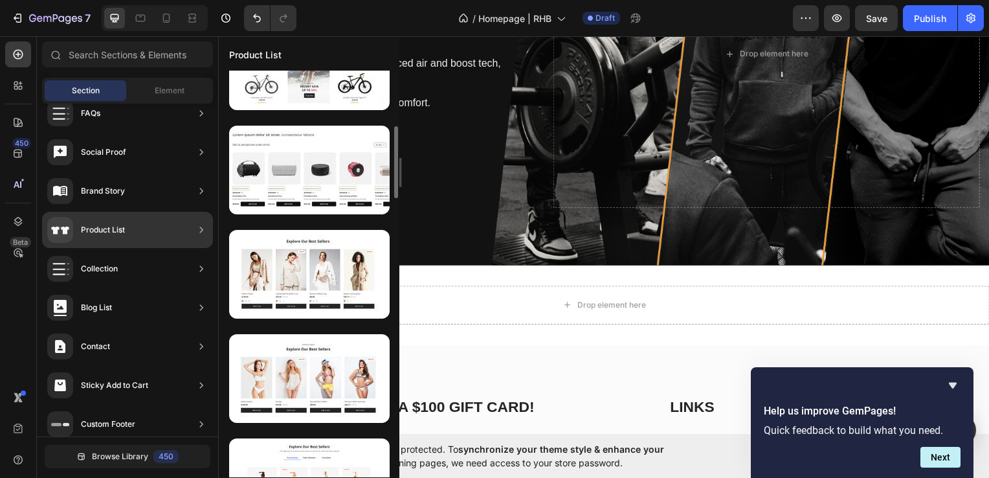
scroll to position [310, 0]
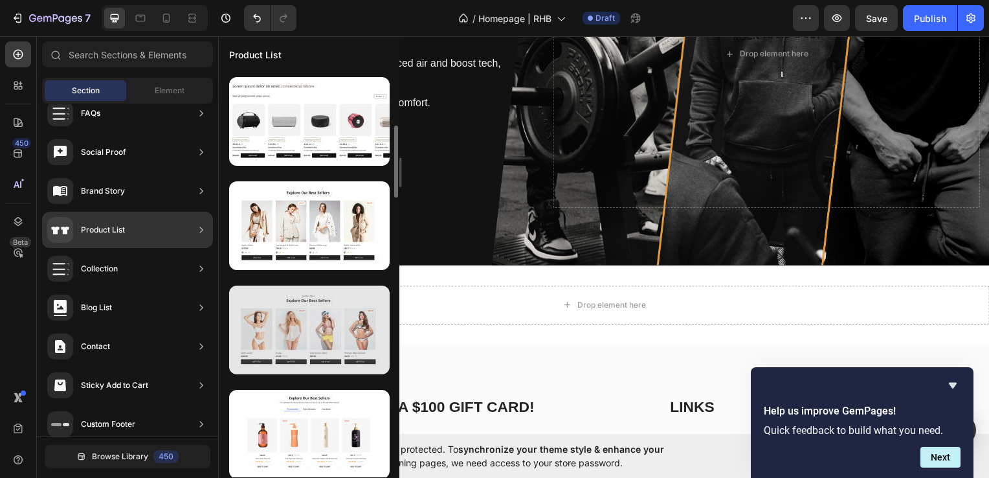
click at [300, 302] on div at bounding box center [309, 330] width 161 height 89
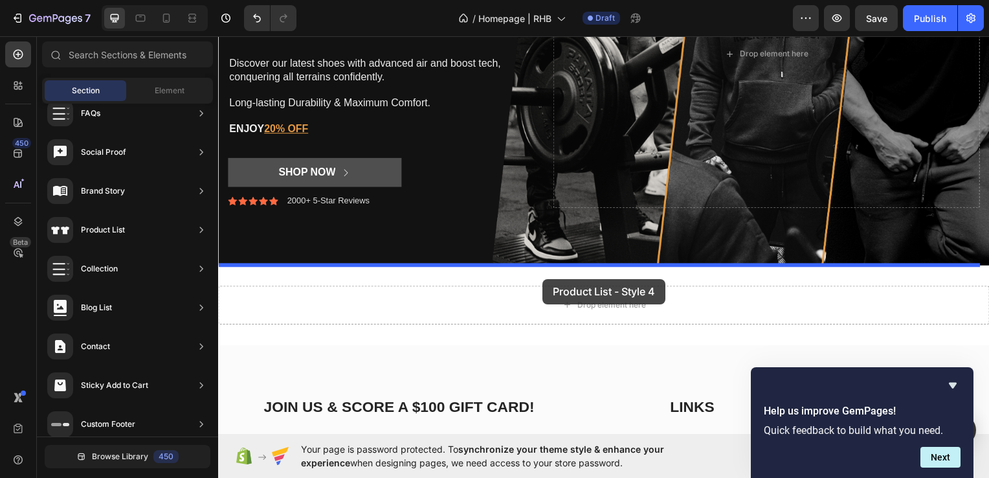
drag, startPoint x: 519, startPoint y: 337, endPoint x: 545, endPoint y: 280, distance: 62.9
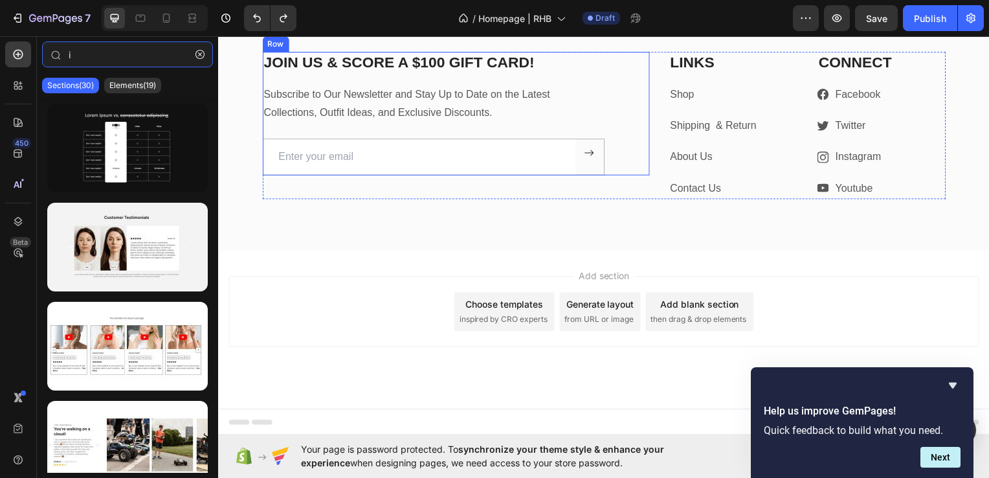
scroll to position [334, 0]
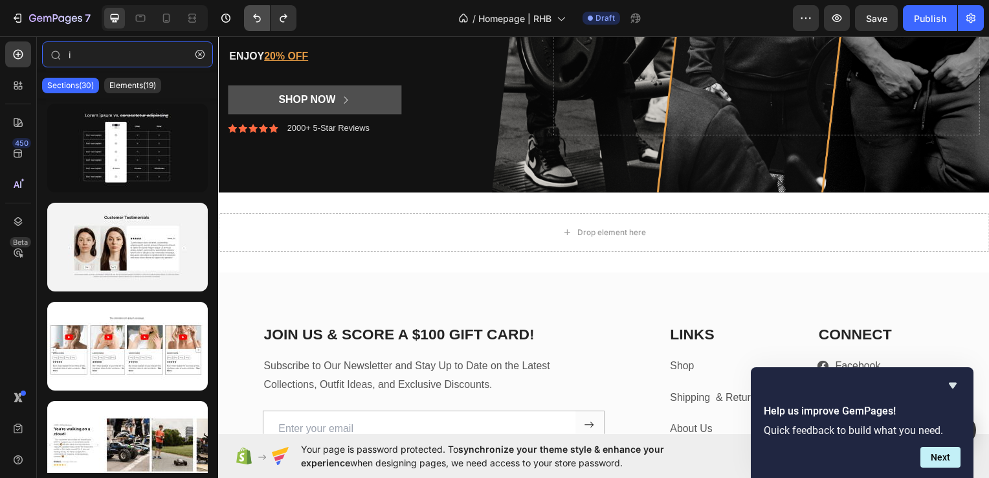
type input "i"
click at [260, 12] on icon "Undo/Redo" at bounding box center [257, 18] width 13 height 13
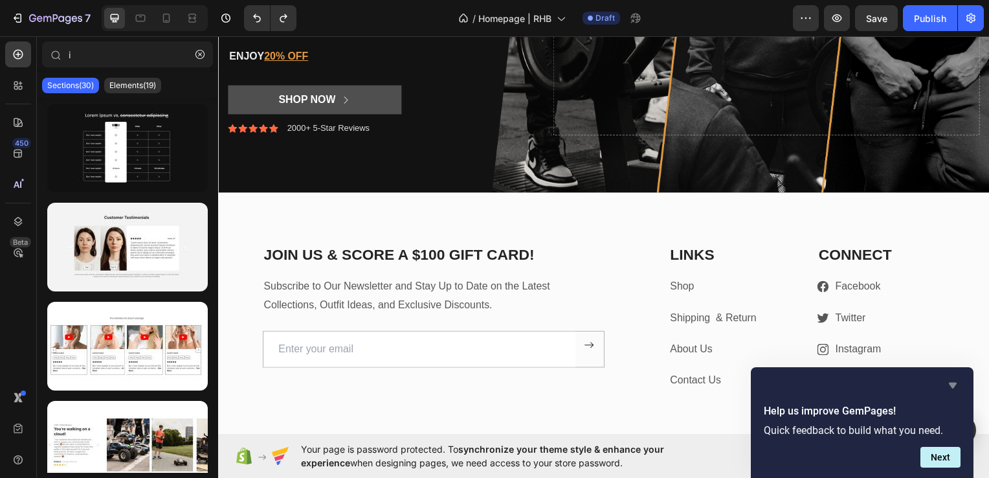
click at [949, 387] on icon "Hide survey" at bounding box center [953, 385] width 16 height 16
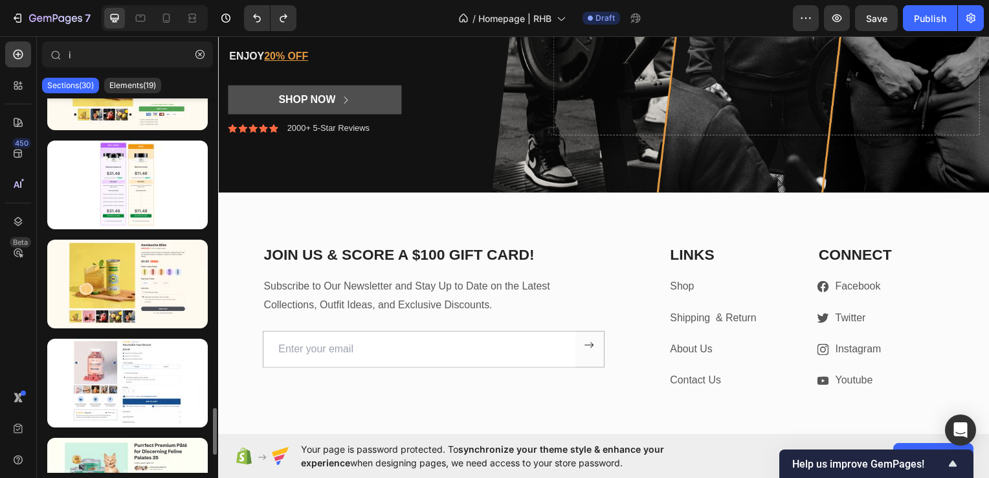
scroll to position [2592, 0]
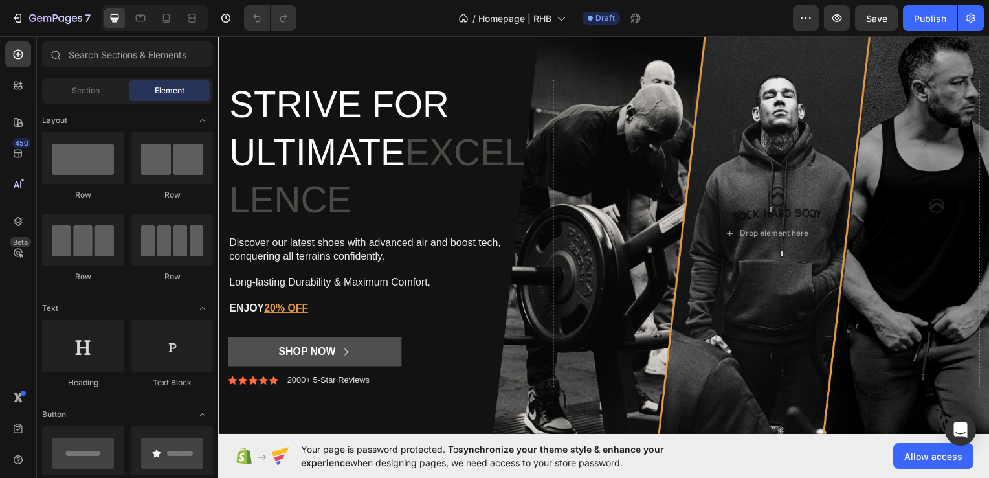
scroll to position [80, 0]
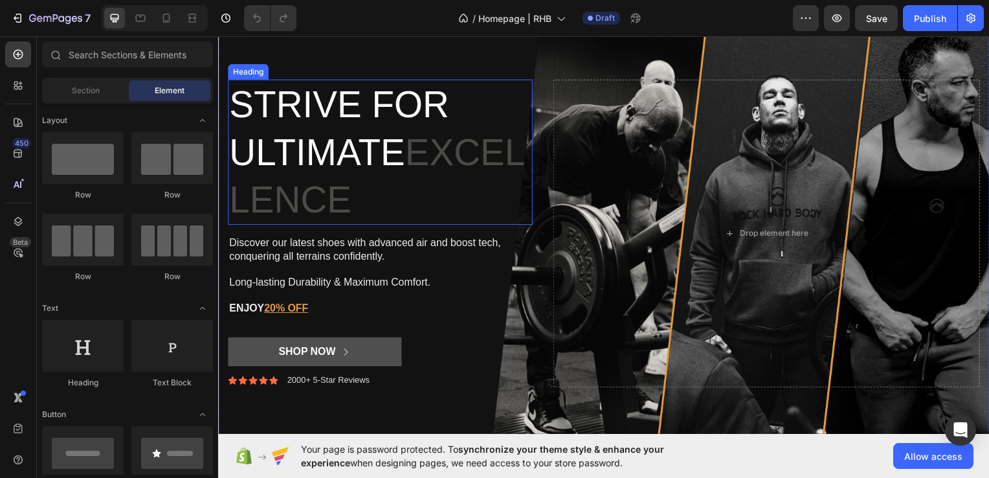
click at [385, 197] on span "excellence" at bounding box center [378, 176] width 298 height 89
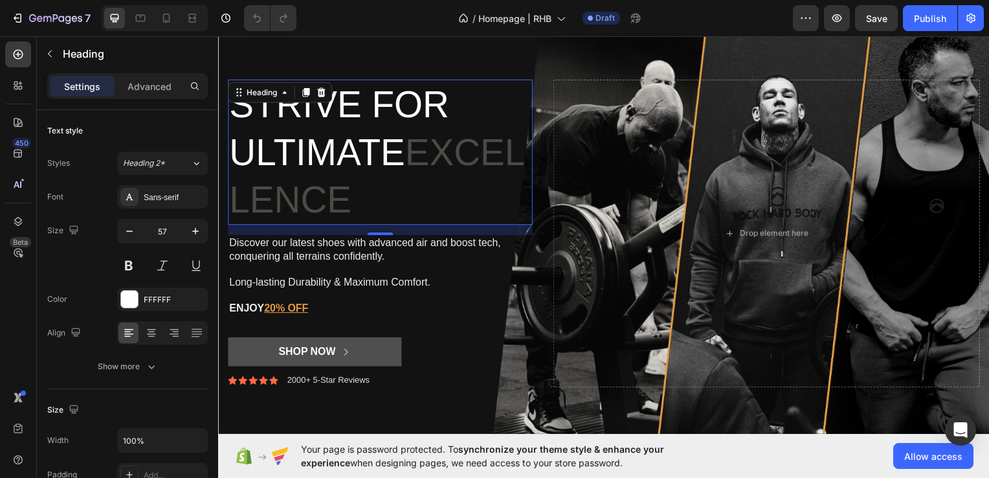
click at [363, 117] on div "Strive for ultimate excellence Heading 16 Discover our latest shoes with advanc…" at bounding box center [606, 234] width 777 height 425
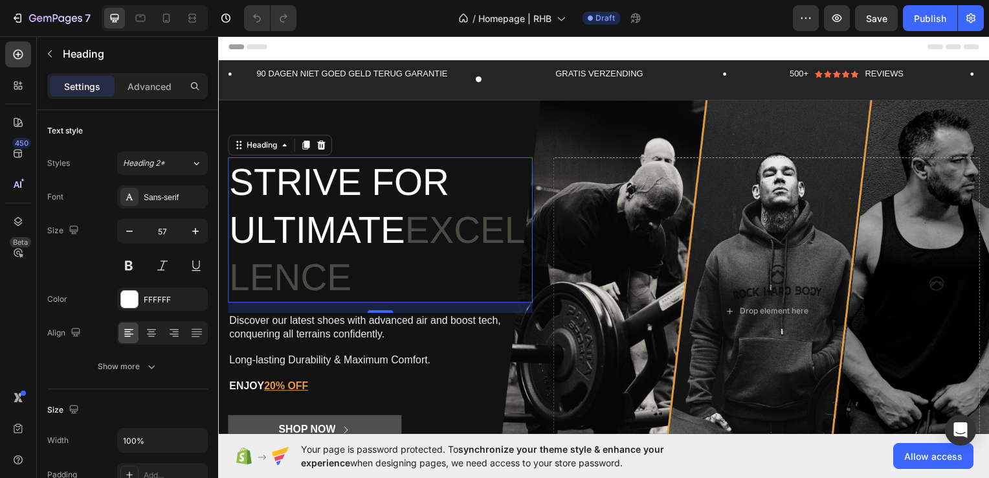
click at [476, 281] on p "Strive for ultimate excellence" at bounding box center [381, 231] width 304 height 144
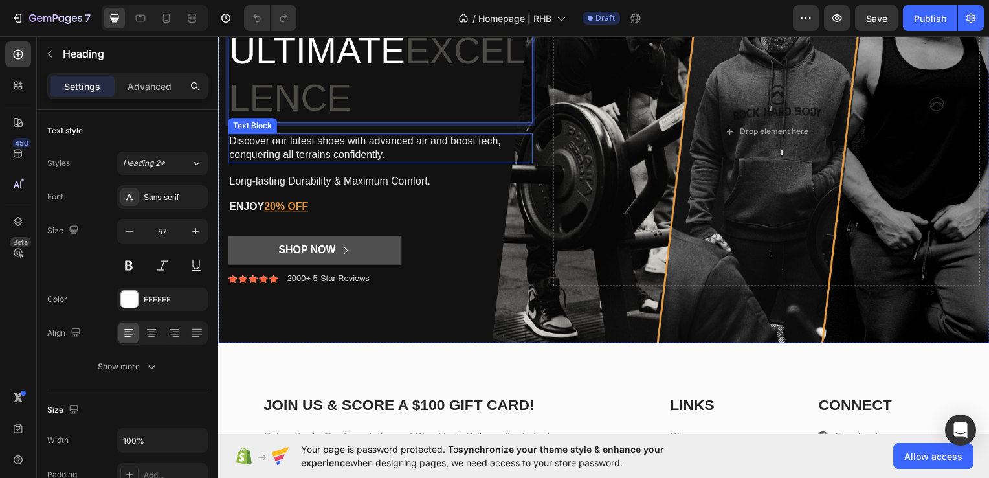
scroll to position [193, 0]
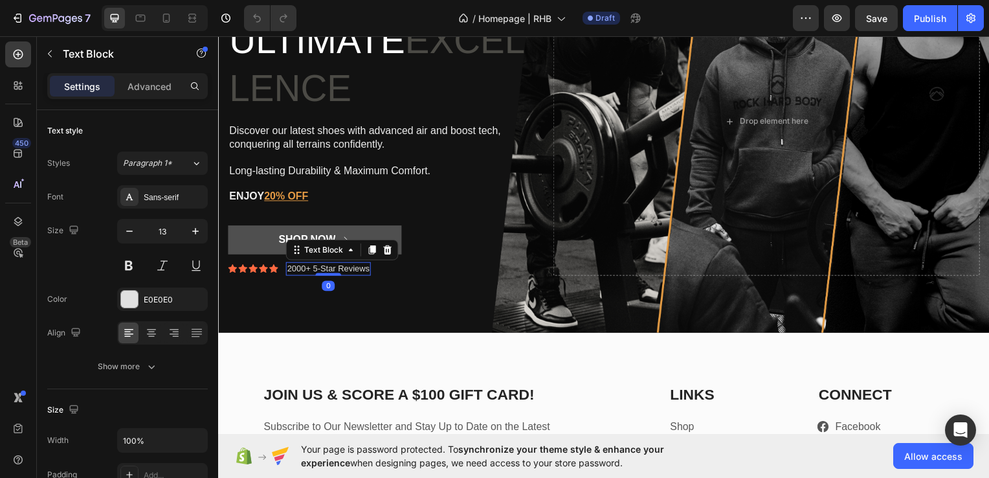
click at [307, 271] on p "2000+ 5-Star Reviews" at bounding box center [328, 270] width 83 height 11
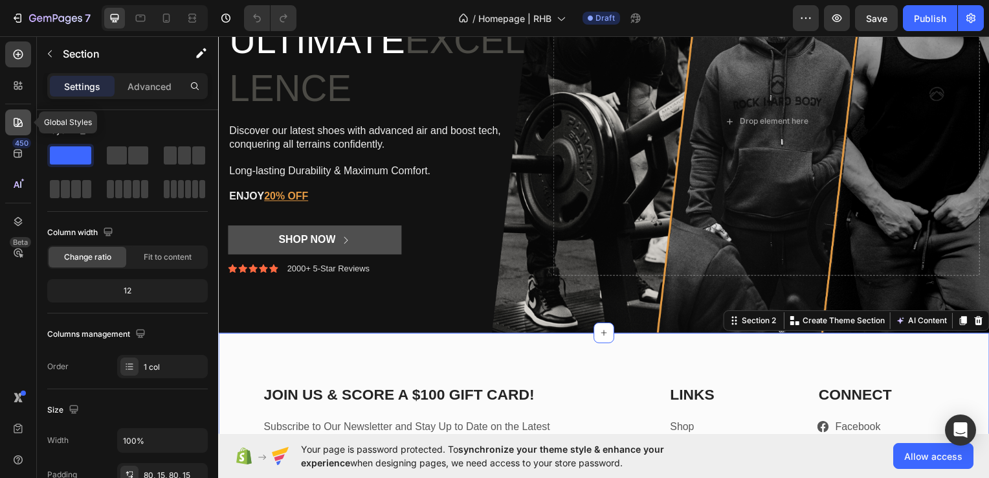
click at [21, 118] on icon at bounding box center [18, 122] width 13 height 13
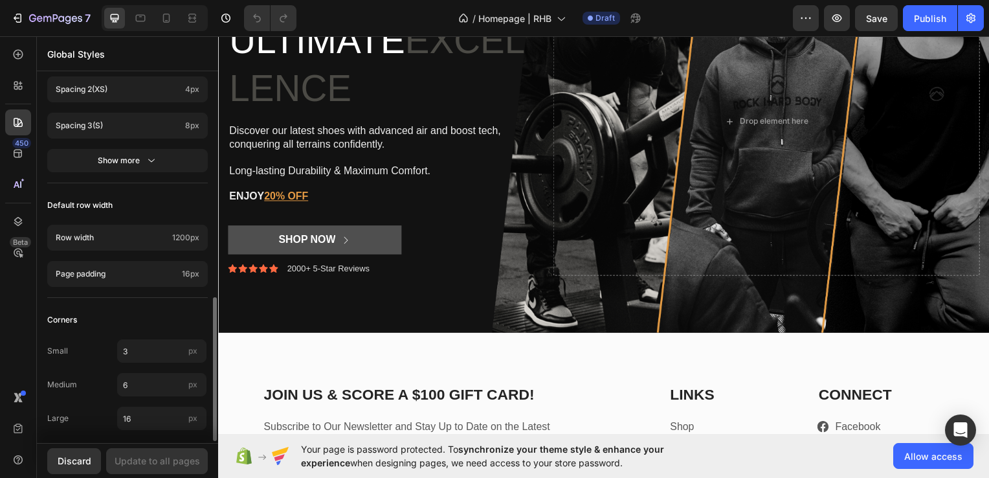
scroll to position [578, 0]
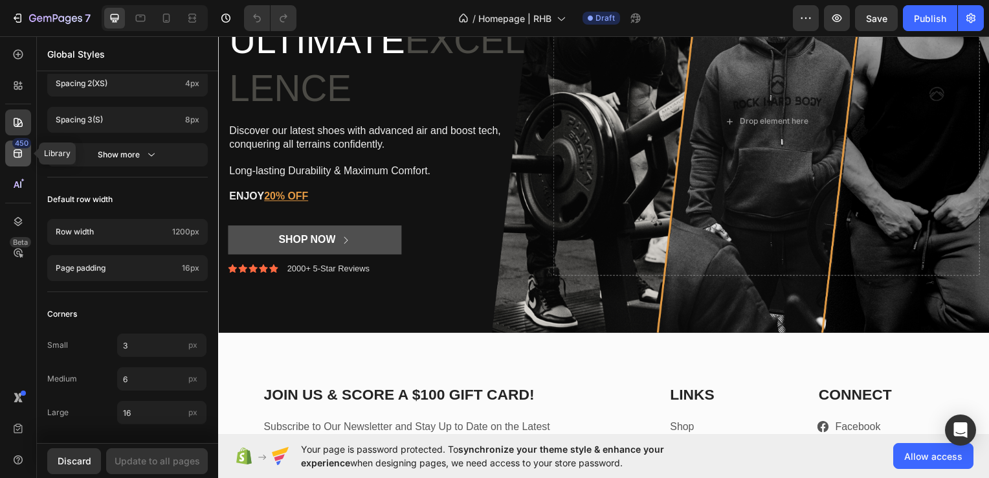
click at [16, 146] on div "450" at bounding box center [21, 143] width 19 height 10
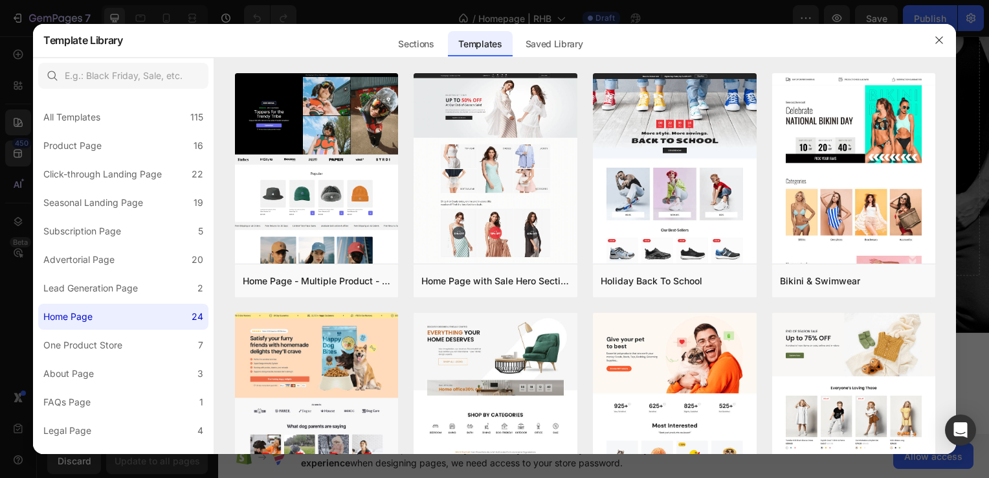
click at [18, 126] on div at bounding box center [494, 239] width 989 height 478
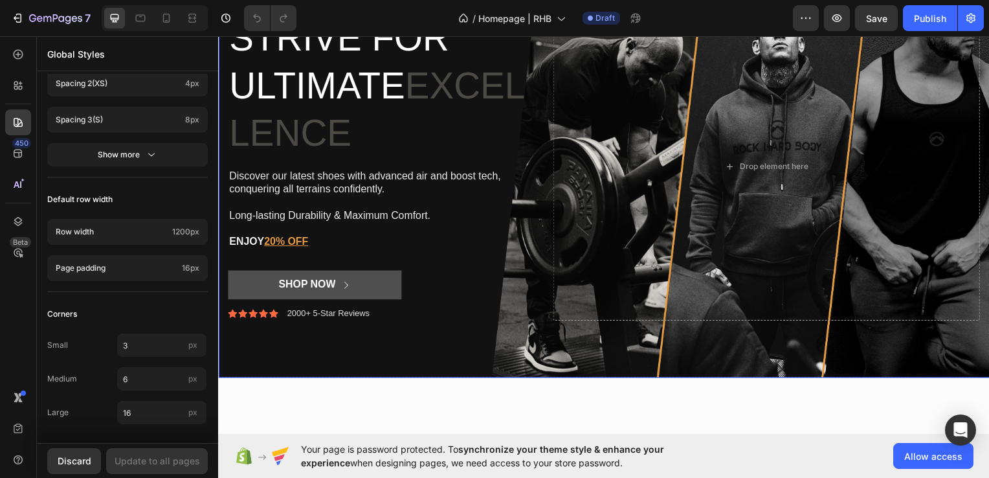
scroll to position [0, 0]
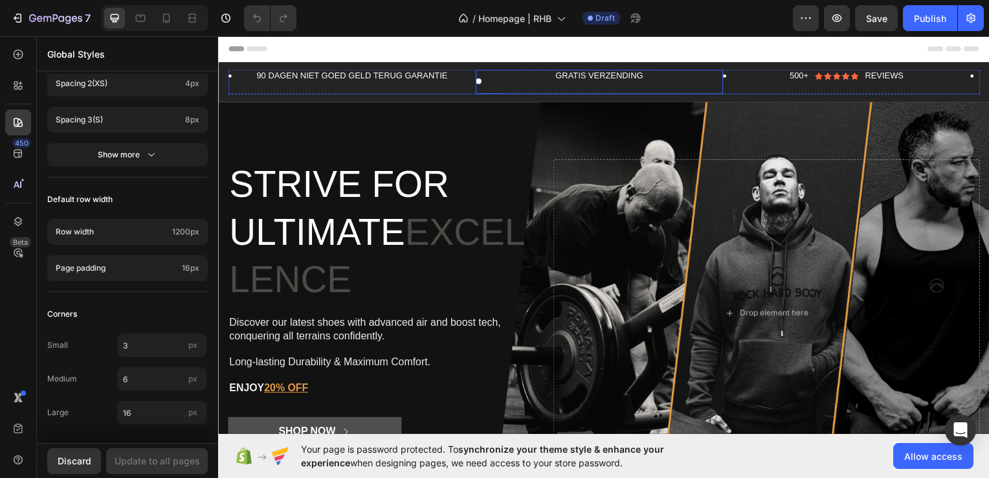
click at [478, 82] on div "GRATIS VERZENDING Text Block Row" at bounding box center [601, 82] width 249 height 25
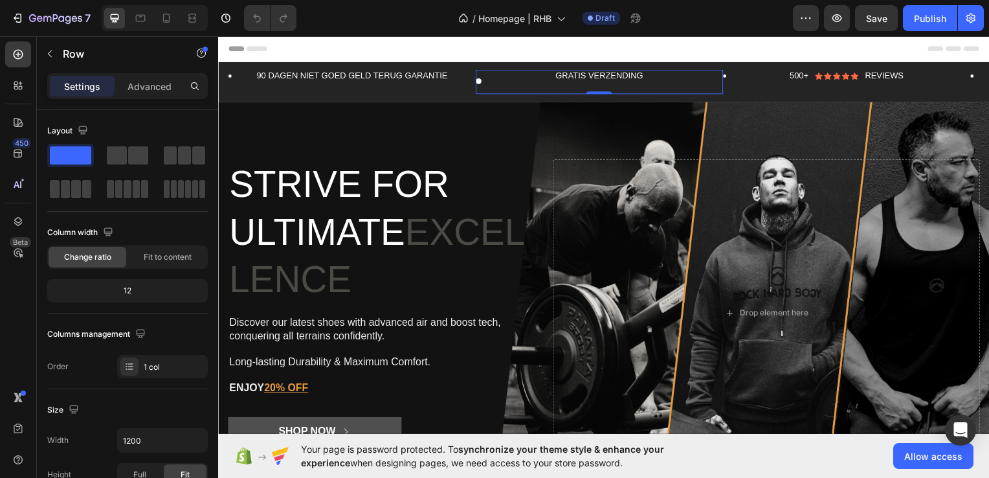
click at [478, 80] on div "GRATIS VERZENDING Text Block Row 0" at bounding box center [601, 82] width 249 height 25
drag, startPoint x: 478, startPoint y: 80, endPoint x: 470, endPoint y: 80, distance: 7.8
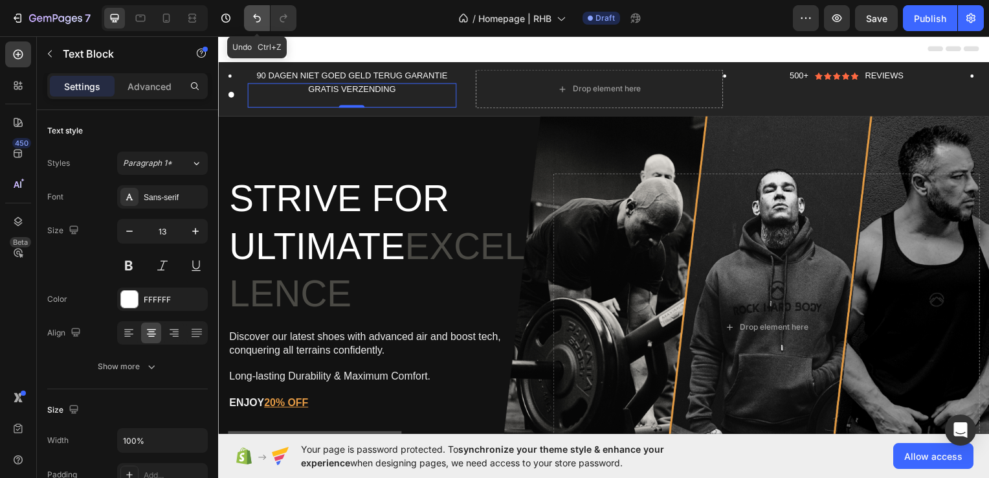
click at [260, 21] on icon "Undo/Redo" at bounding box center [257, 18] width 13 height 13
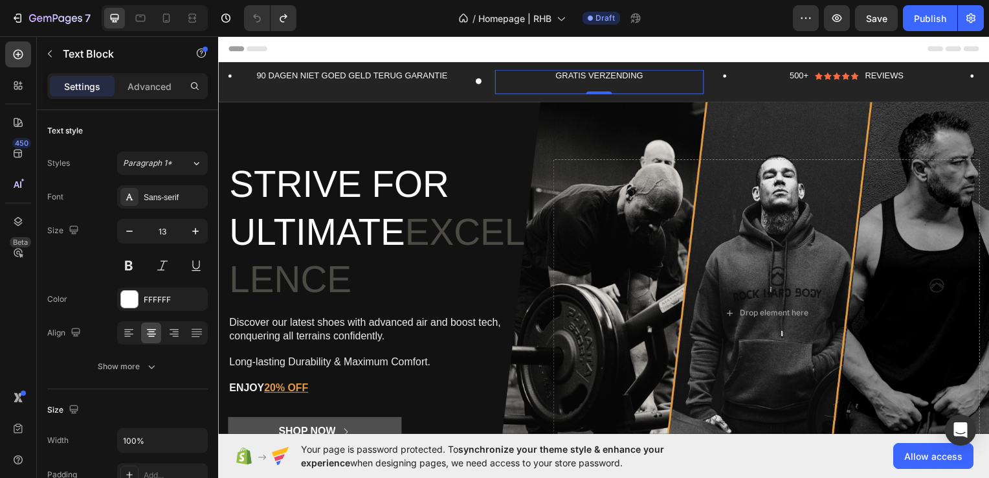
click at [502, 85] on p "Rich Text Editor. Editing area: main" at bounding box center [602, 87] width 208 height 11
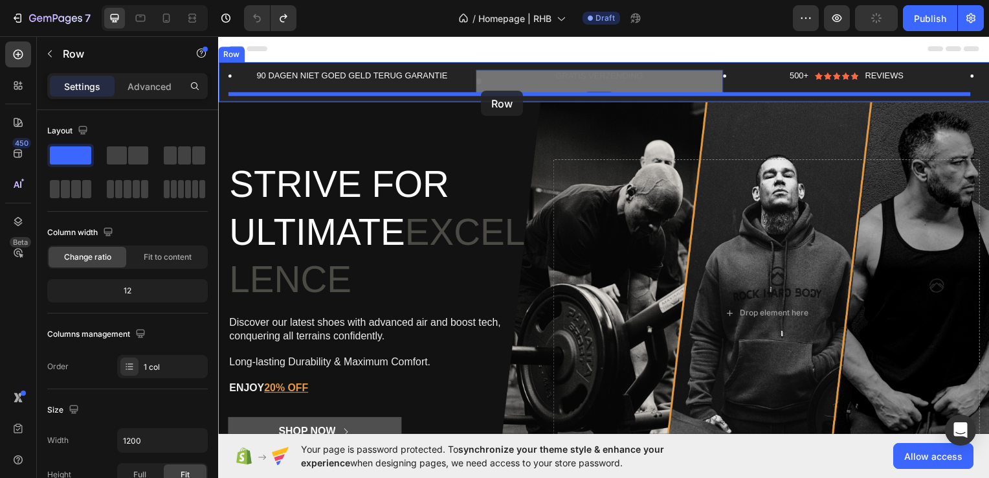
drag, startPoint x: 483, startPoint y: 91, endPoint x: 474, endPoint y: 90, distance: 9.1
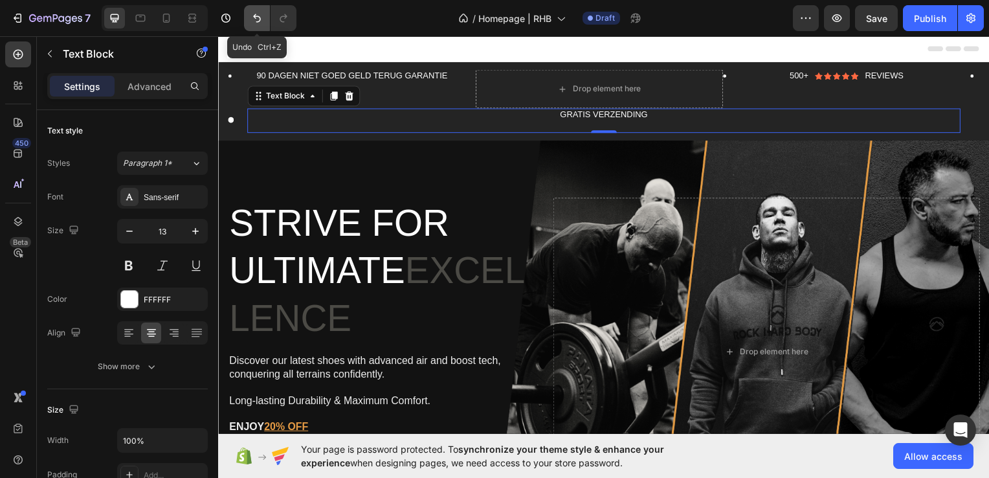
click at [254, 16] on icon "Undo/Redo" at bounding box center [257, 18] width 8 height 8
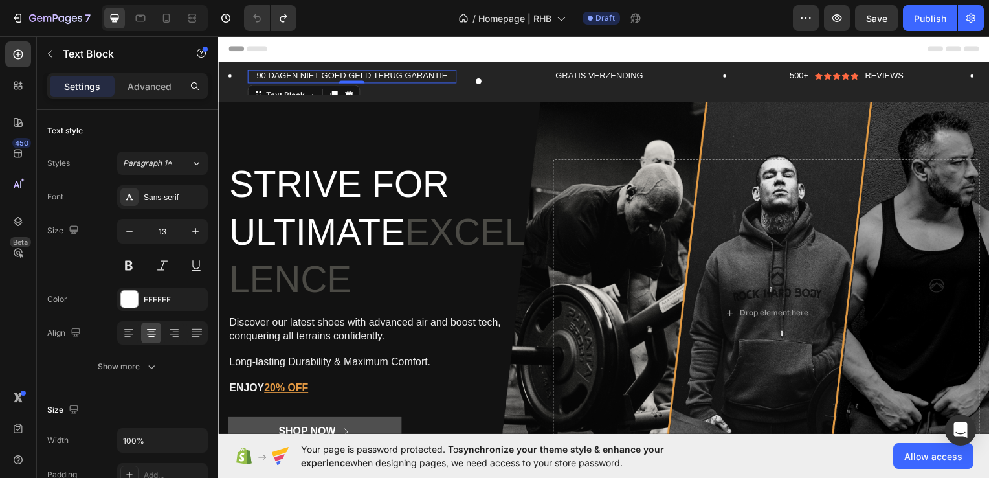
click at [388, 77] on p "90 DAGEN NIET GOED GELD TERUG GARANTIE" at bounding box center [353, 76] width 208 height 11
click at [591, 76] on p "GRATIS VERZENDING" at bounding box center [602, 76] width 208 height 11
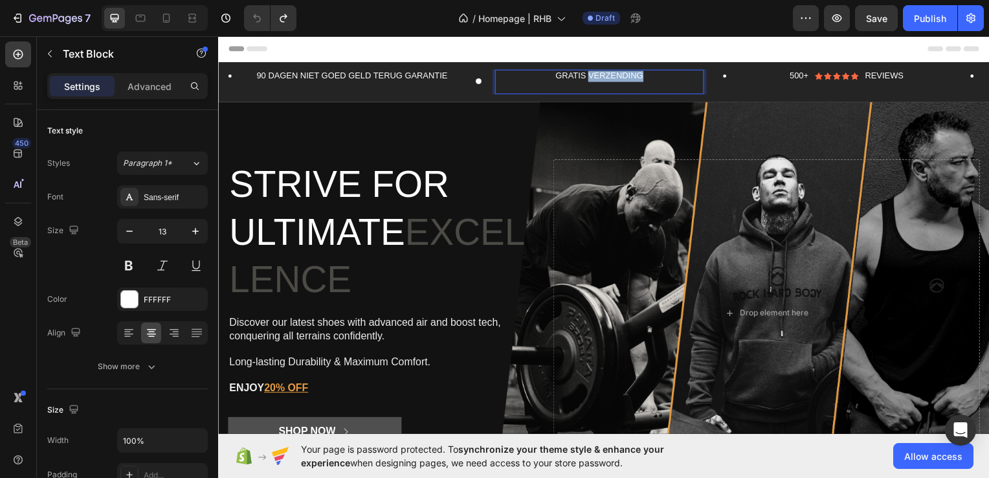
click at [591, 76] on p "GRATIS VERZENDING" at bounding box center [602, 76] width 208 height 11
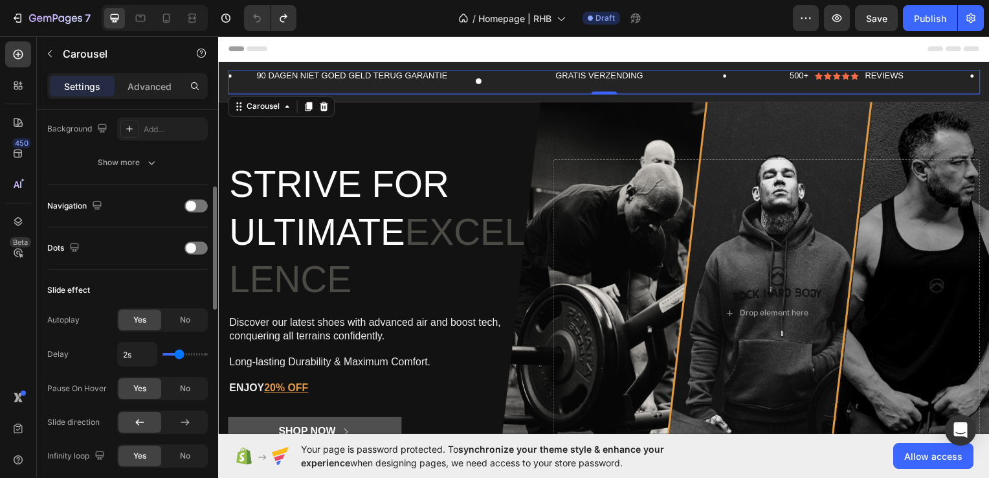
scroll to position [380, 0]
click at [194, 247] on div at bounding box center [196, 245] width 23 height 13
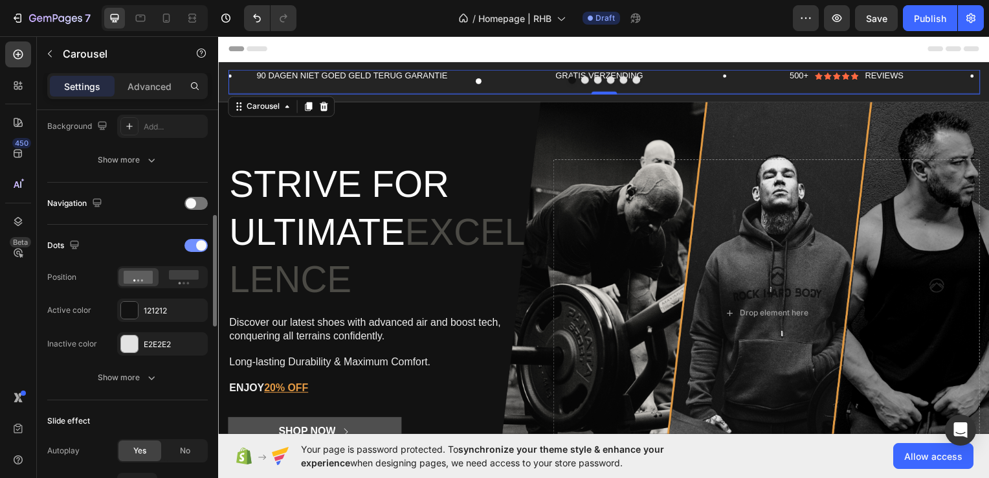
click at [194, 247] on div at bounding box center [196, 245] width 23 height 13
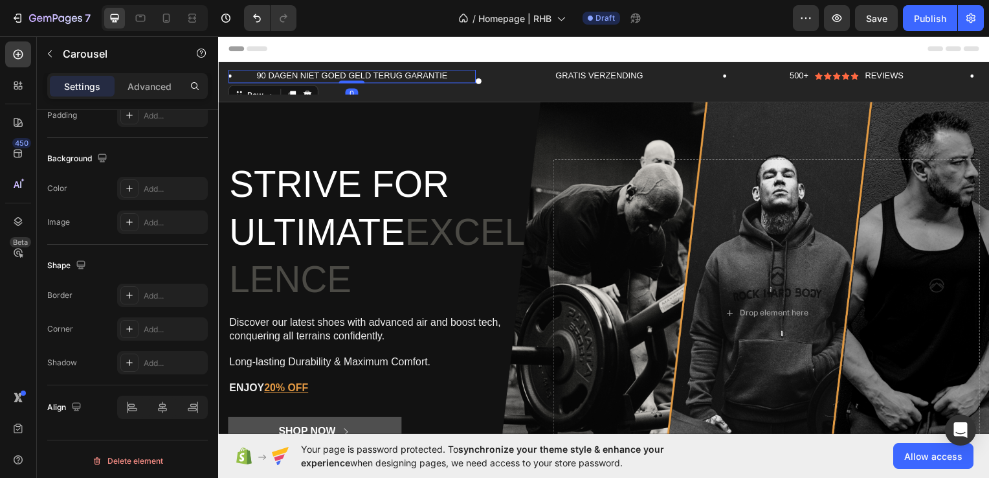
scroll to position [0, 0]
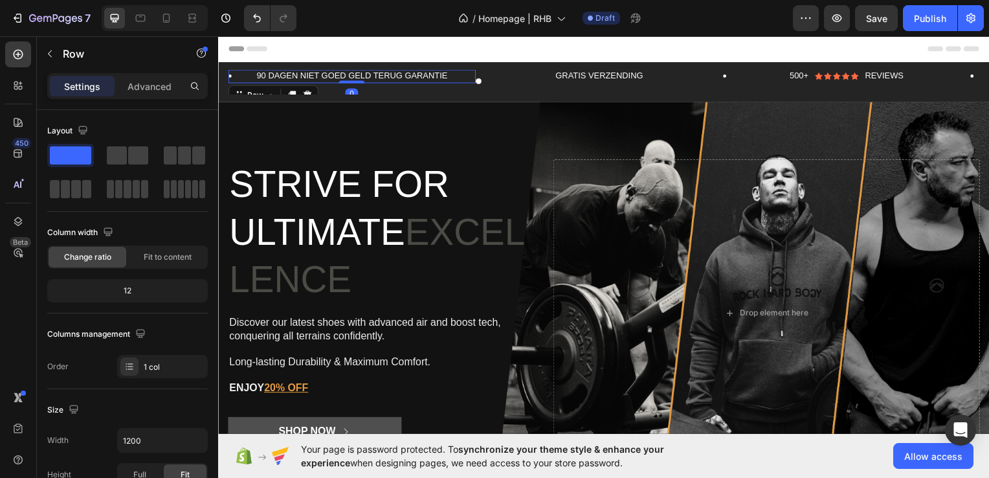
click at [235, 78] on div "90 DAGEN NIET GOED GELD TERUG GARANTIE Text Block Row 0" at bounding box center [352, 77] width 249 height 14
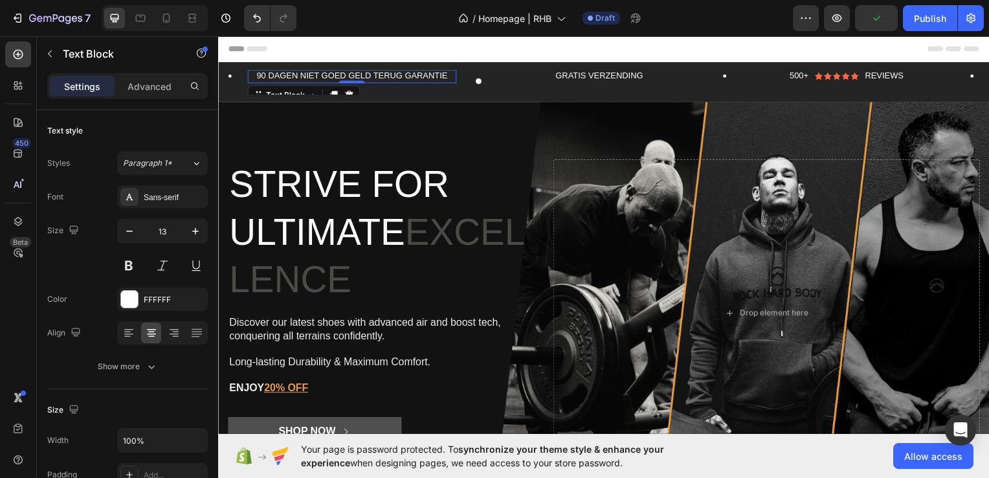
click at [265, 77] on p "90 DAGEN NIET GOED GELD TERUG GARANTIE" at bounding box center [353, 76] width 208 height 11
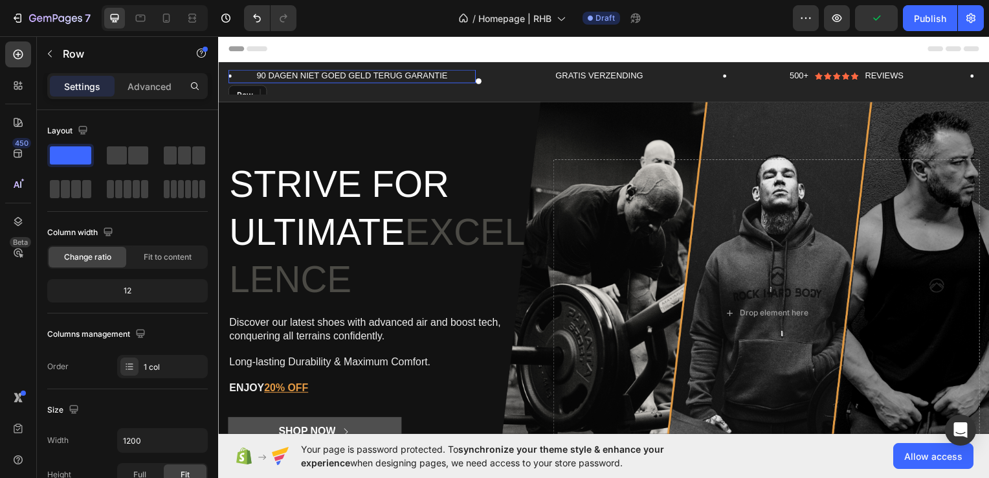
click at [232, 77] on div "90 DAGEN NIET GOED GELD TERUG GARANTIE Text Block 0 Row" at bounding box center [352, 77] width 249 height 14
click at [230, 77] on div "90 DAGEN NIET GOED GELD TERUG GARANTIE Text Block Row 0" at bounding box center [352, 77] width 249 height 14
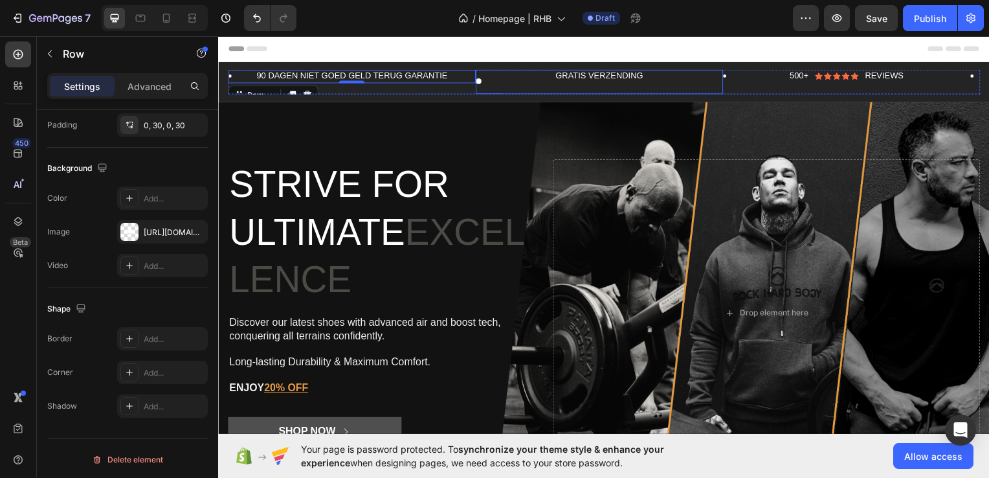
scroll to position [383, 0]
click at [482, 85] on div "GRATIS VERZENDING Text Block Row 0" at bounding box center [601, 82] width 249 height 25
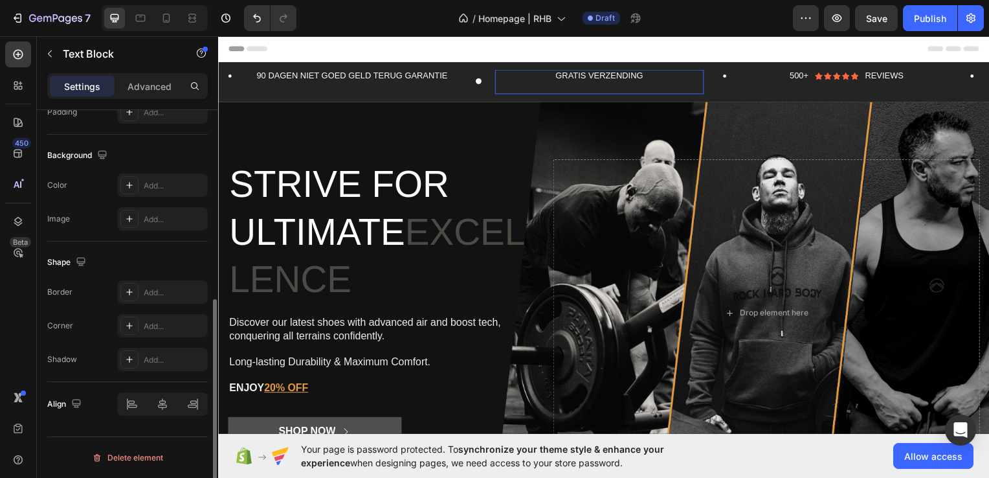
click at [540, 76] on p "GRATIS VERZENDING" at bounding box center [602, 76] width 208 height 11
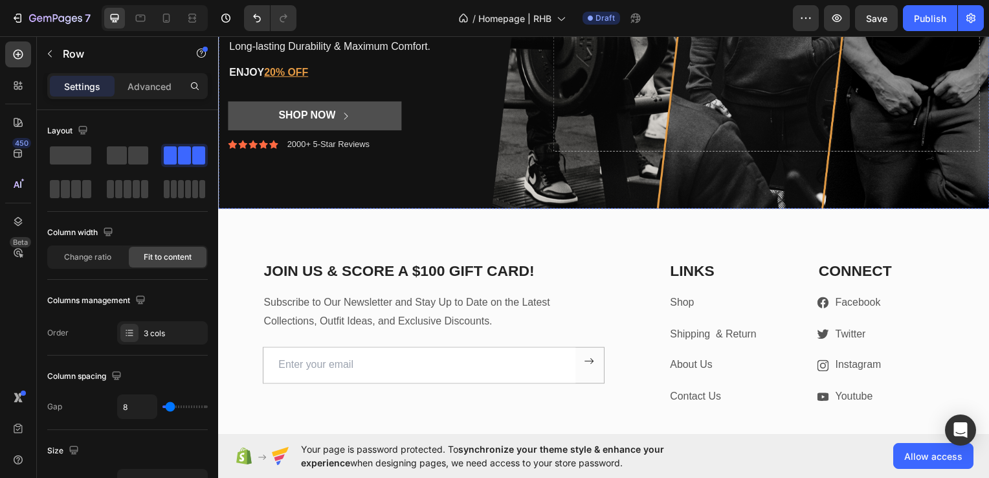
scroll to position [319, 0]
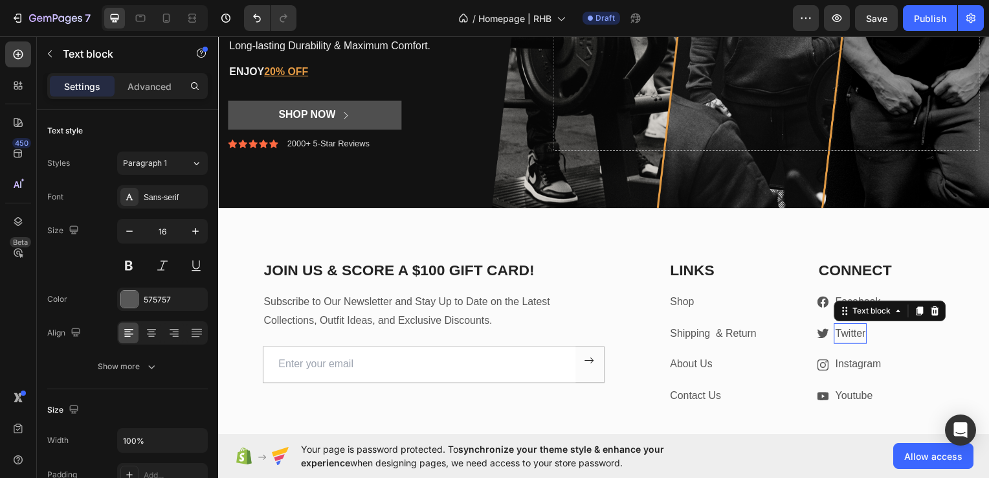
click at [849, 325] on div "Twitter Text block 0" at bounding box center [854, 335] width 33 height 21
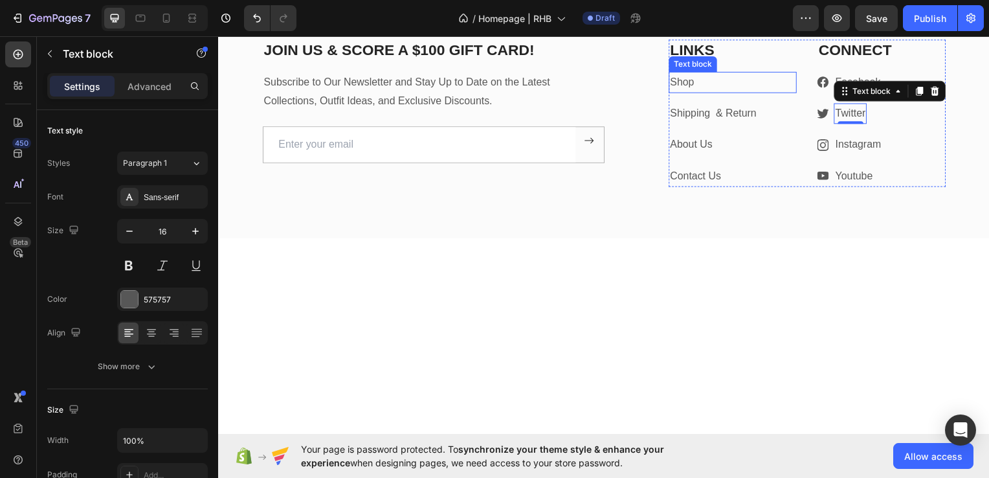
scroll to position [229, 0]
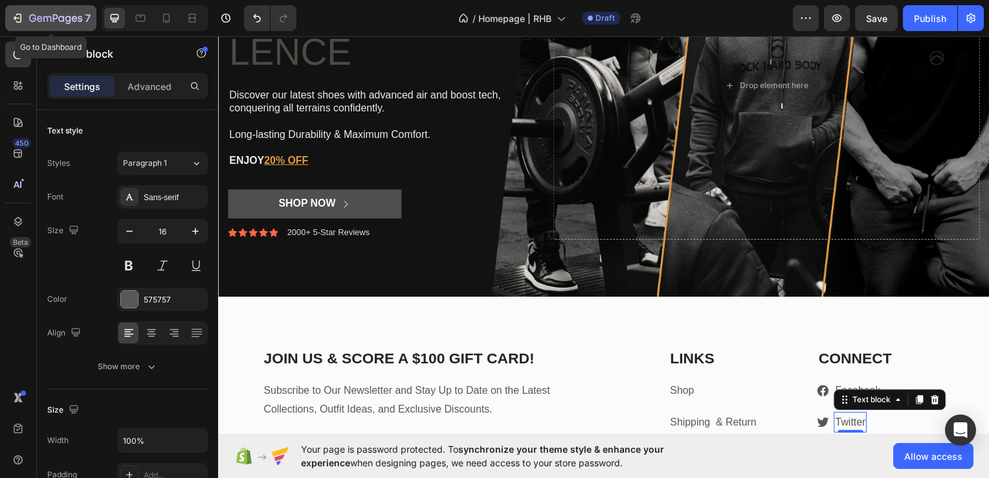
click at [68, 16] on icon "button" at bounding box center [55, 19] width 53 height 11
